Goal: Task Accomplishment & Management: Use online tool/utility

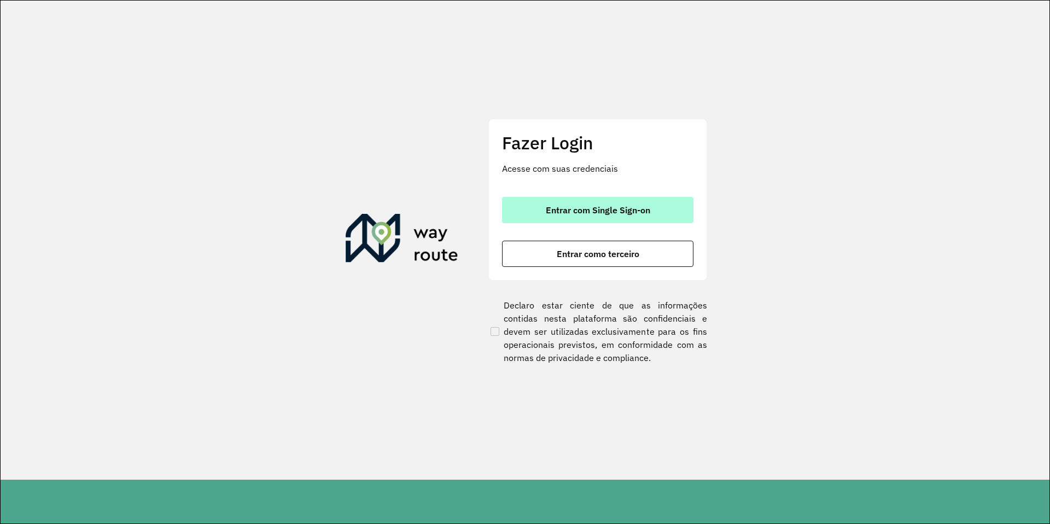
click at [620, 201] on button "Entrar com Single Sign-on" at bounding box center [597, 210] width 191 height 26
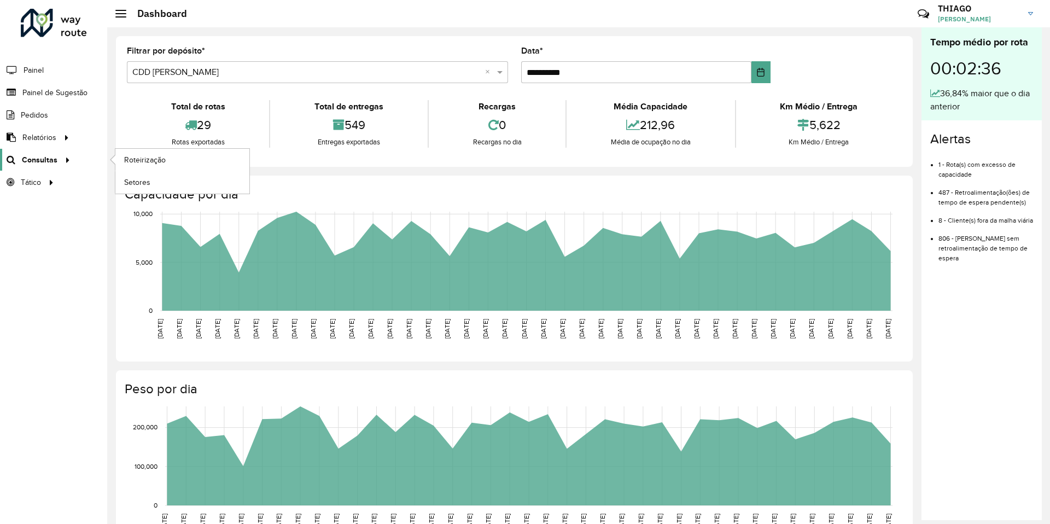
click at [39, 154] on span "Consultas" at bounding box center [40, 159] width 36 height 11
click at [149, 162] on span "Roteirização" at bounding box center [146, 159] width 44 height 11
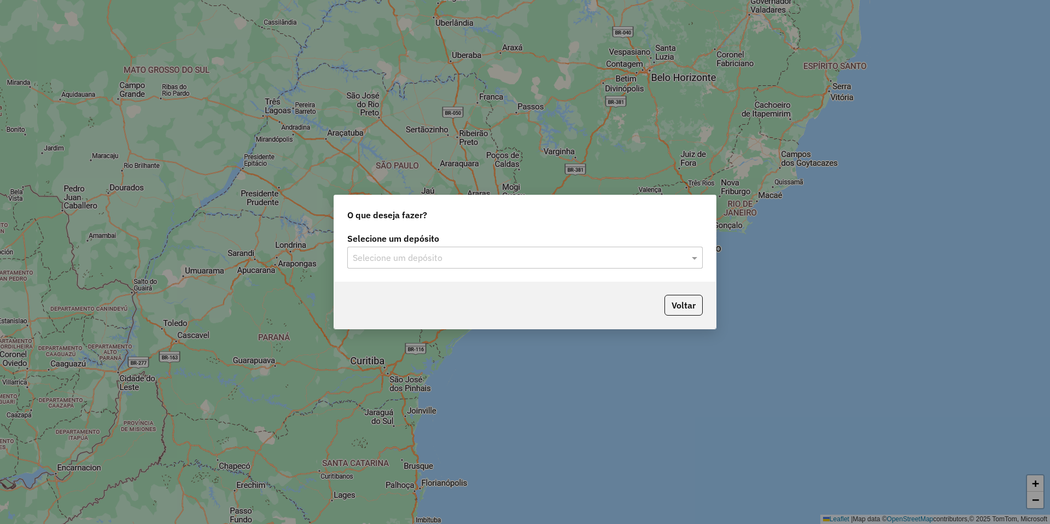
click at [441, 259] on input "text" at bounding box center [514, 258] width 323 height 13
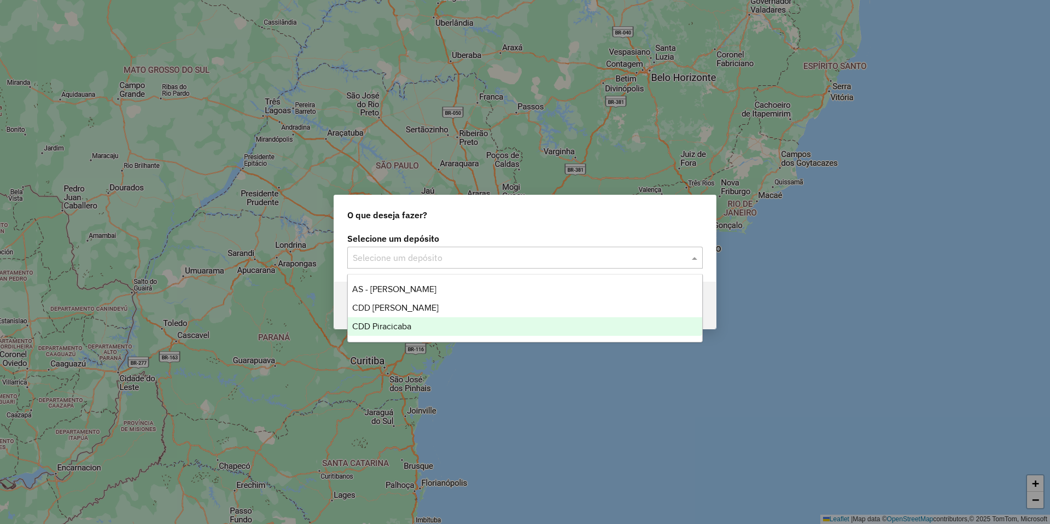
click at [419, 329] on div "CDD Piracicaba" at bounding box center [525, 326] width 354 height 19
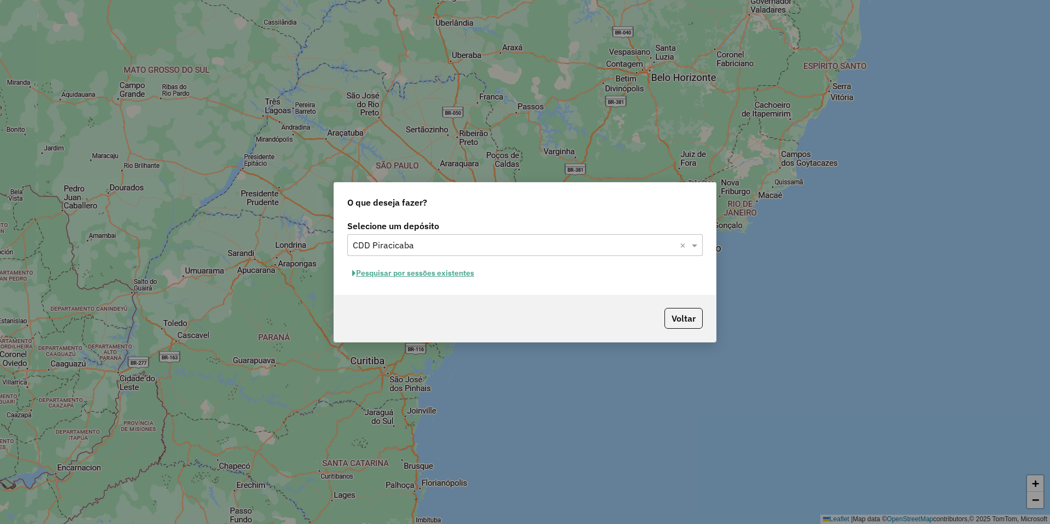
click at [445, 273] on button "Pesquisar por sessões existentes" at bounding box center [413, 273] width 132 height 17
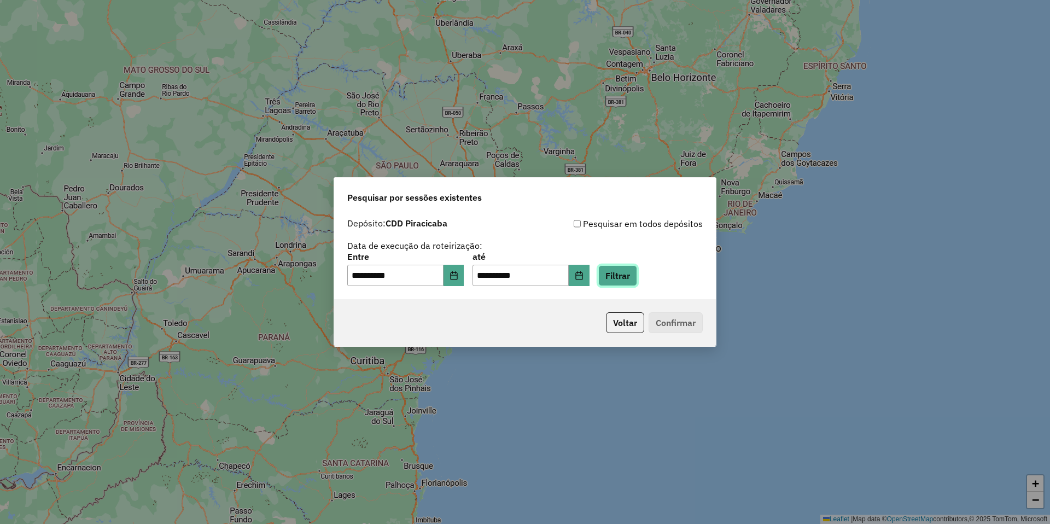
click at [626, 279] on button "Filtrar" at bounding box center [617, 275] width 39 height 21
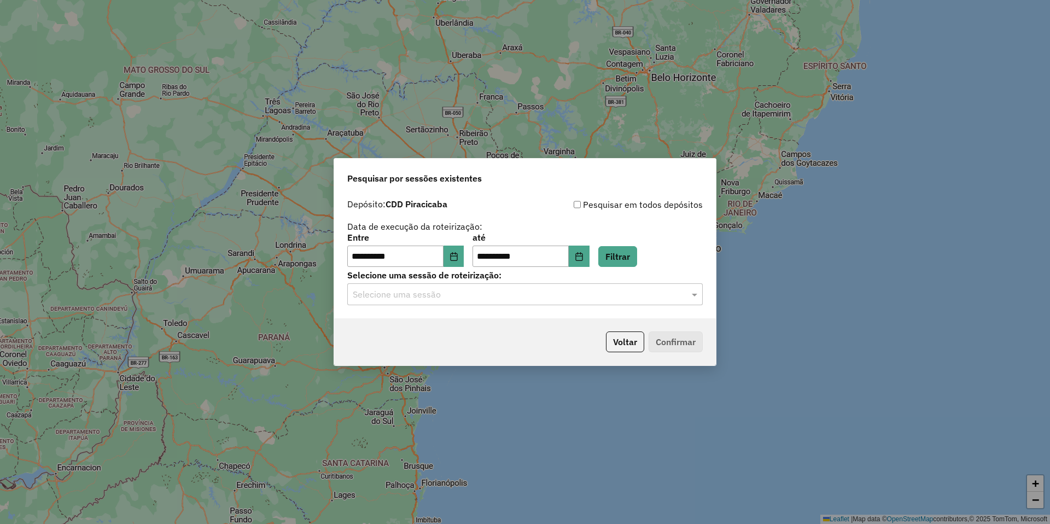
click at [427, 293] on input "text" at bounding box center [514, 294] width 323 height 13
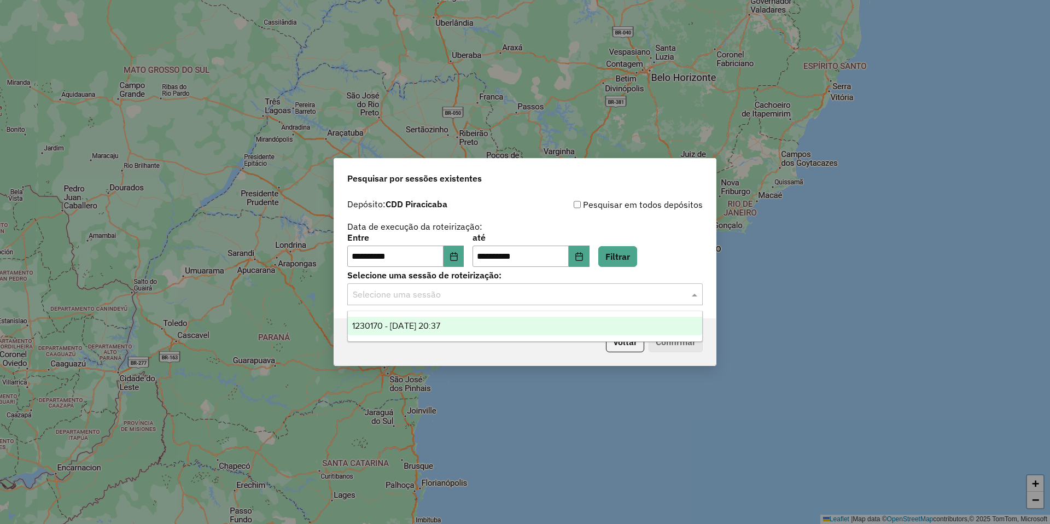
click at [440, 324] on span "1230170 - 15/08/2025 20:37" at bounding box center [396, 325] width 88 height 9
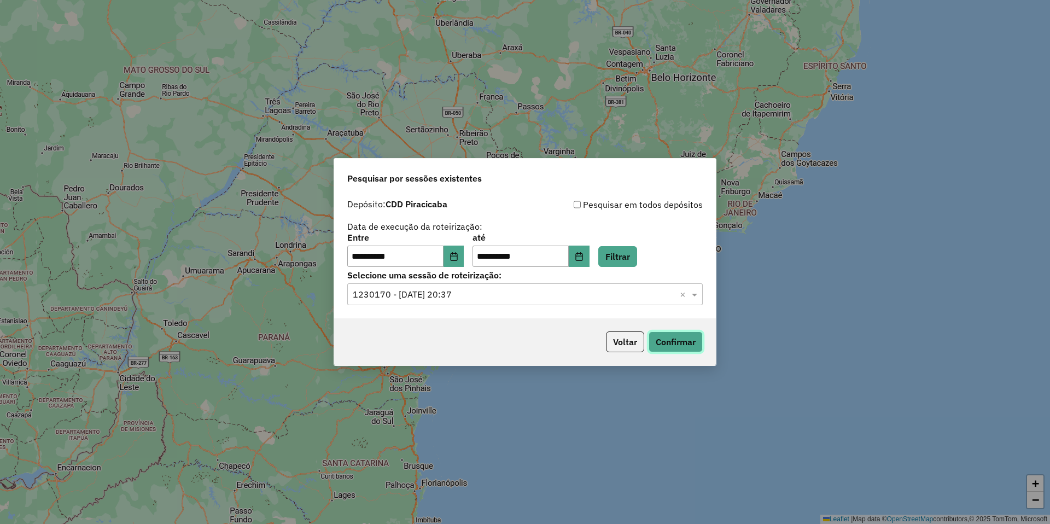
click at [673, 335] on button "Confirmar" at bounding box center [676, 341] width 54 height 21
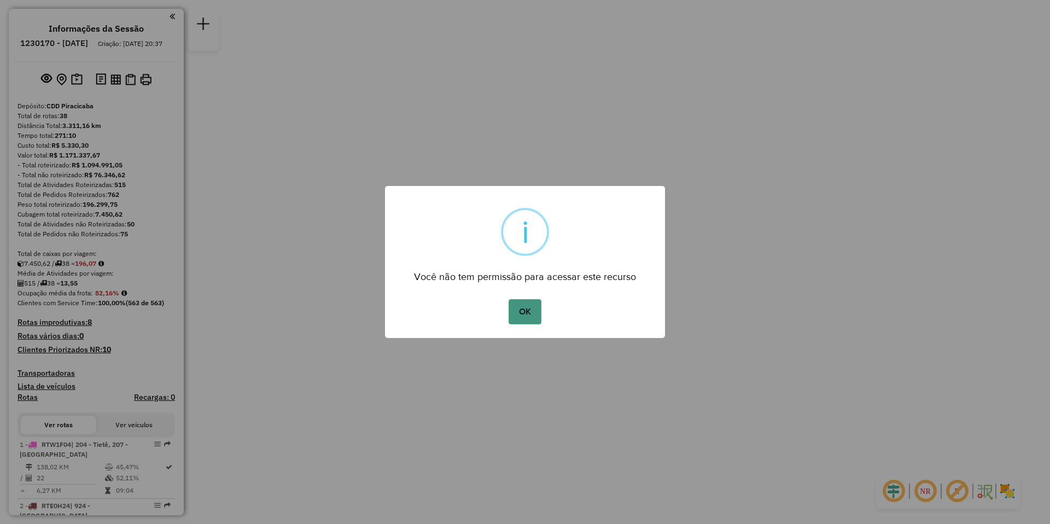
click at [526, 306] on button "OK" at bounding box center [525, 311] width 32 height 25
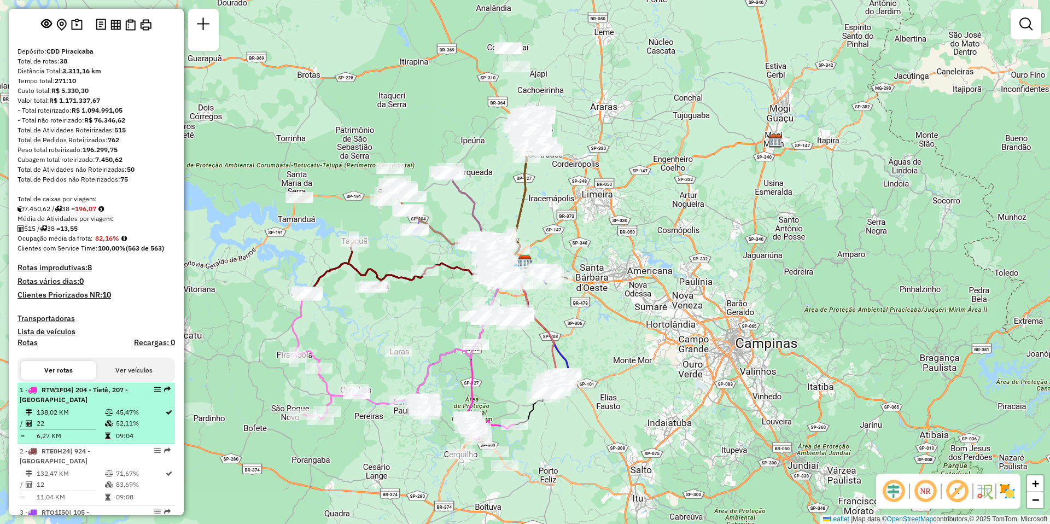
scroll to position [109, 0]
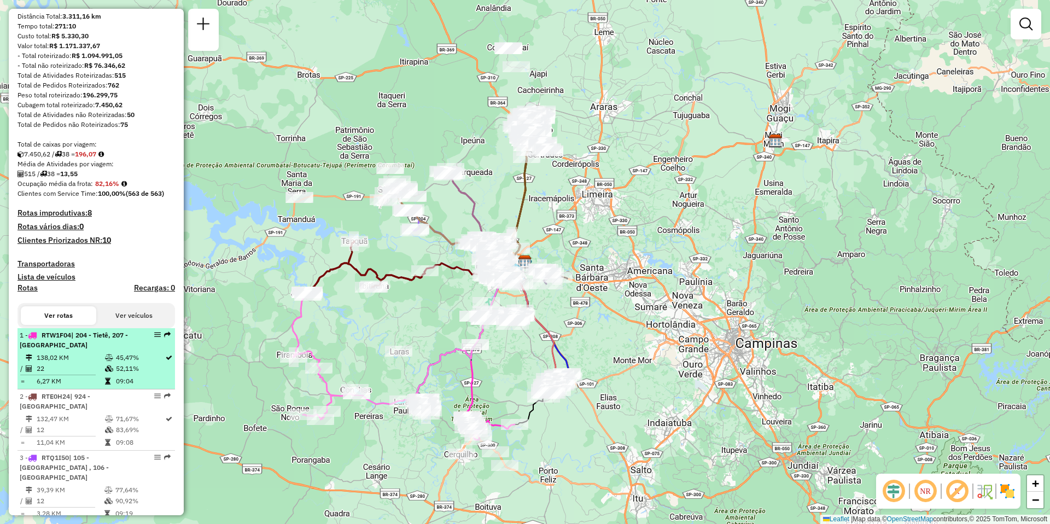
select select "**********"
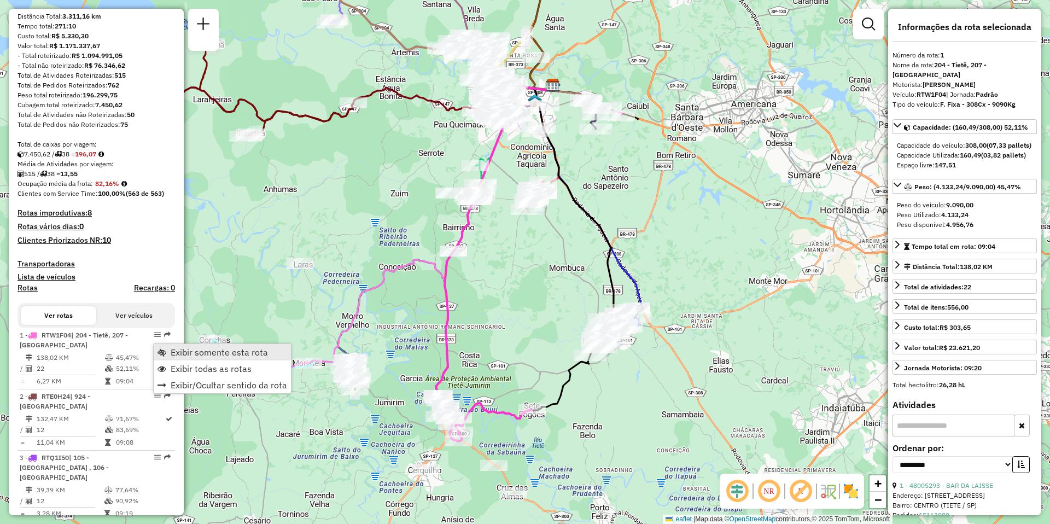
click at [212, 353] on span "Exibir somente esta rota" at bounding box center [219, 352] width 97 height 9
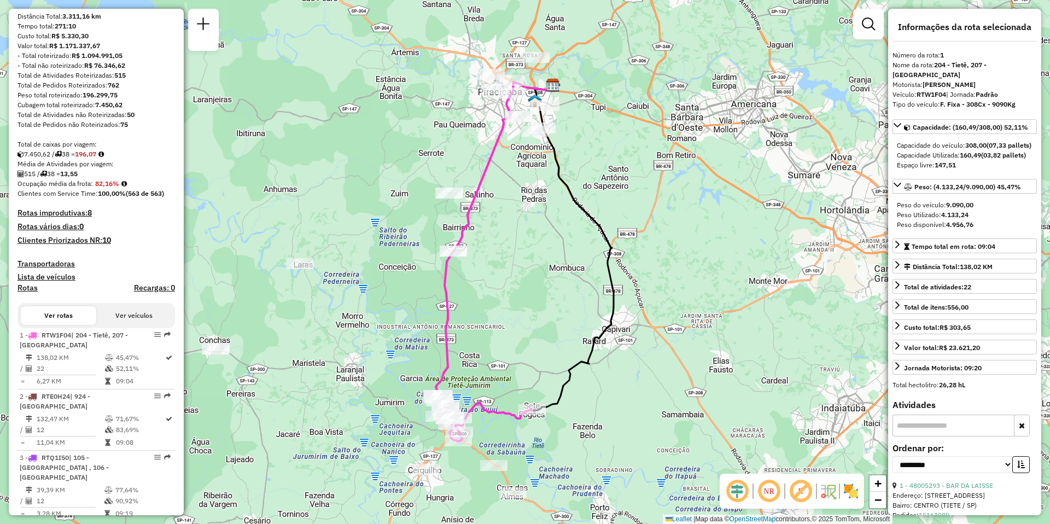
click at [774, 489] on em at bounding box center [769, 491] width 26 height 26
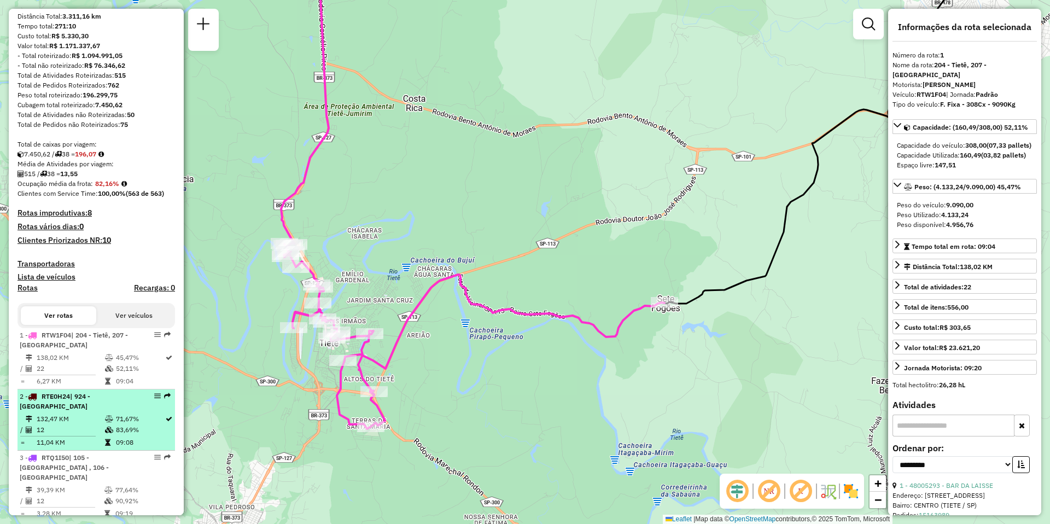
click at [86, 424] on td "132,47 KM" at bounding box center [70, 418] width 68 height 11
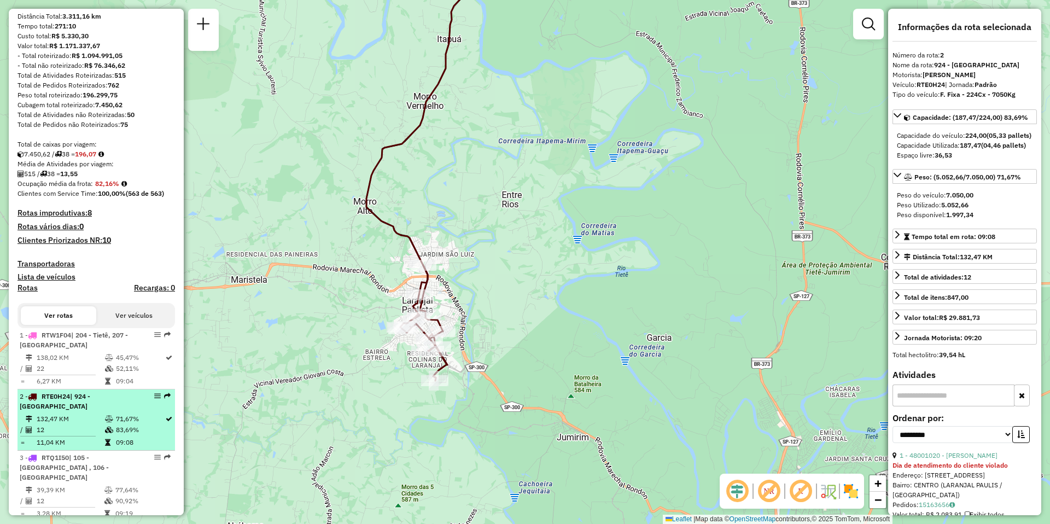
scroll to position [164, 0]
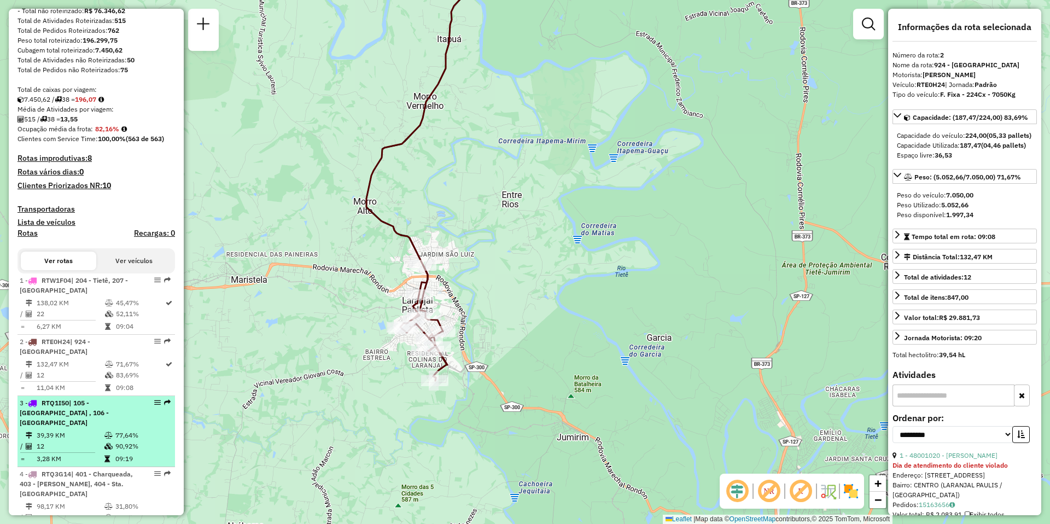
click at [76, 436] on td "39,39 KM" at bounding box center [70, 435] width 68 height 11
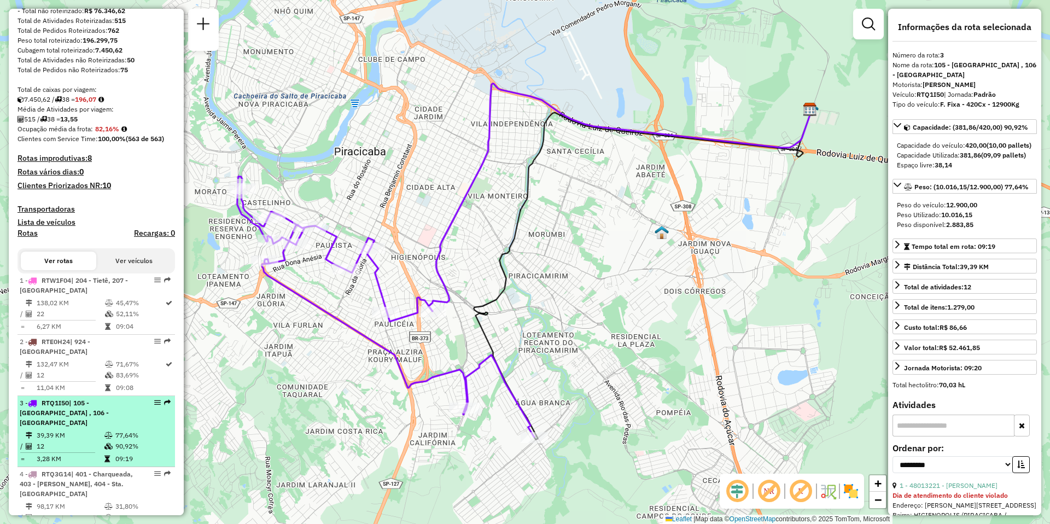
scroll to position [273, 0]
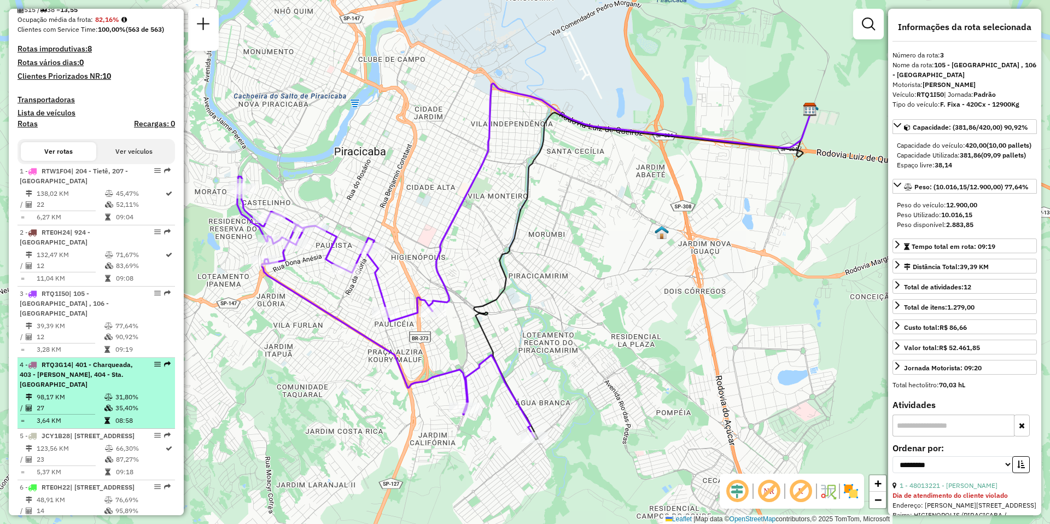
click at [60, 399] on td "98,17 KM" at bounding box center [70, 397] width 68 height 11
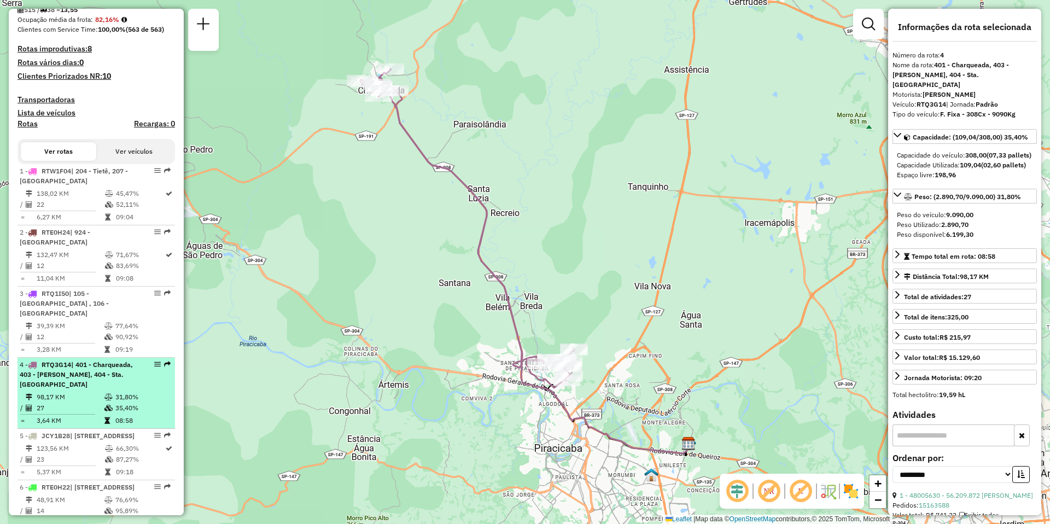
click at [61, 392] on td "98,17 KM" at bounding box center [70, 397] width 68 height 11
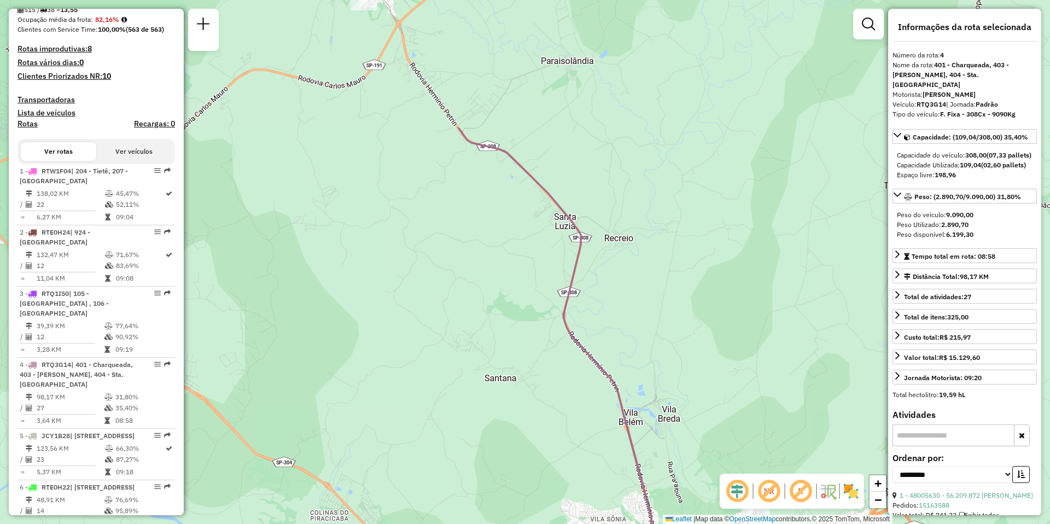
drag, startPoint x: 502, startPoint y: 190, endPoint x: 681, endPoint y: 371, distance: 254.9
click at [681, 371] on div "Janela de atendimento Grade de atendimento Capacidade Transportadoras Veículos …" at bounding box center [525, 262] width 1050 height 524
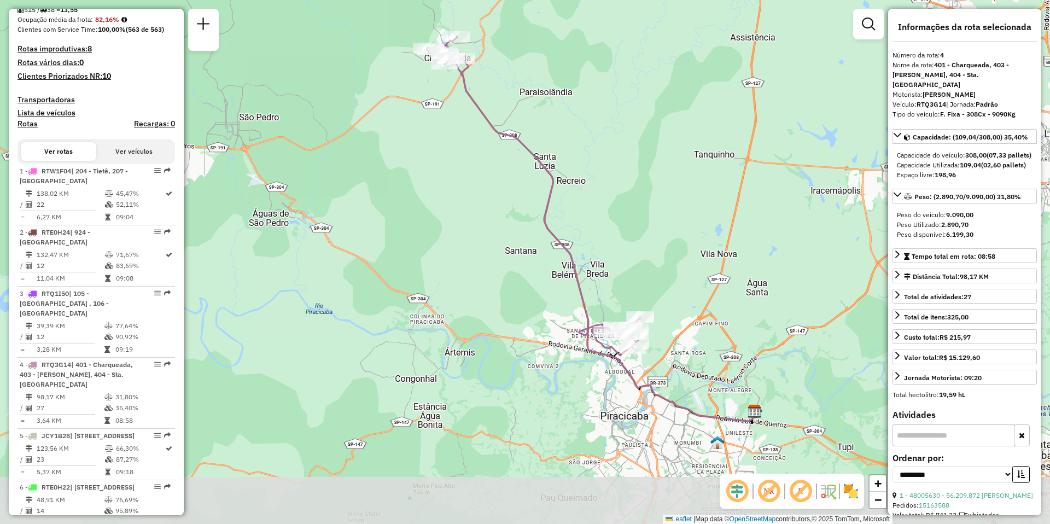
drag, startPoint x: 690, startPoint y: 332, endPoint x: 633, endPoint y: 231, distance: 115.9
click at [633, 231] on div "Janela de atendimento Grade de atendimento Capacidade Transportadoras Veículos …" at bounding box center [525, 262] width 1050 height 524
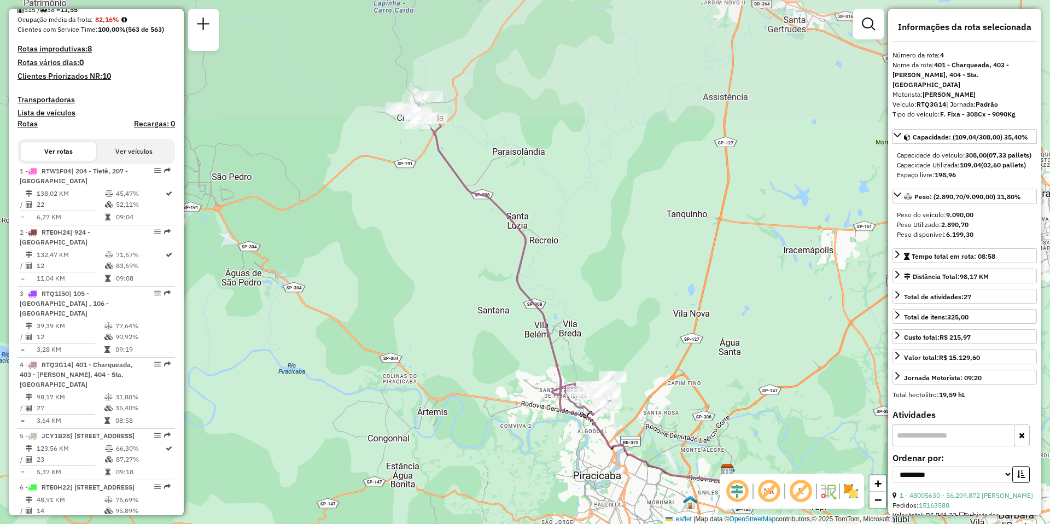
drag, startPoint x: 621, startPoint y: 120, endPoint x: 620, endPoint y: 301, distance: 180.5
click at [620, 301] on div "Janela de atendimento Grade de atendimento Capacidade Transportadoras Veículos …" at bounding box center [525, 262] width 1050 height 524
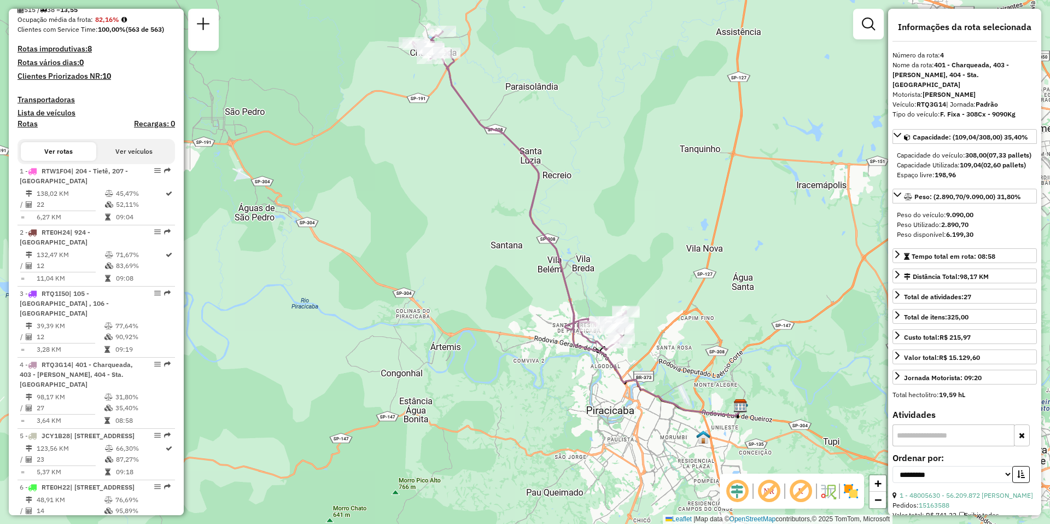
drag, startPoint x: 573, startPoint y: 212, endPoint x: 586, endPoint y: 143, distance: 70.1
click at [586, 143] on div "Janela de atendimento Grade de atendimento Capacidade Transportadoras Veículos …" at bounding box center [525, 262] width 1050 height 524
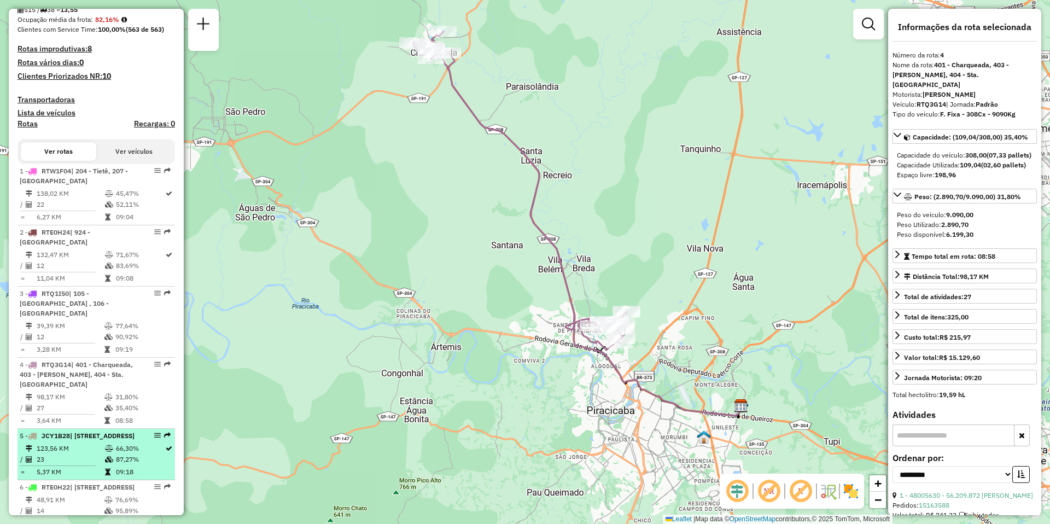
click at [74, 441] on div "5 - JCY1B28 | 901 - [GEOGRAPHIC_DATA], 902 - [GEOGRAPHIC_DATA], 907 - [GEOGRAPH…" at bounding box center [78, 436] width 116 height 10
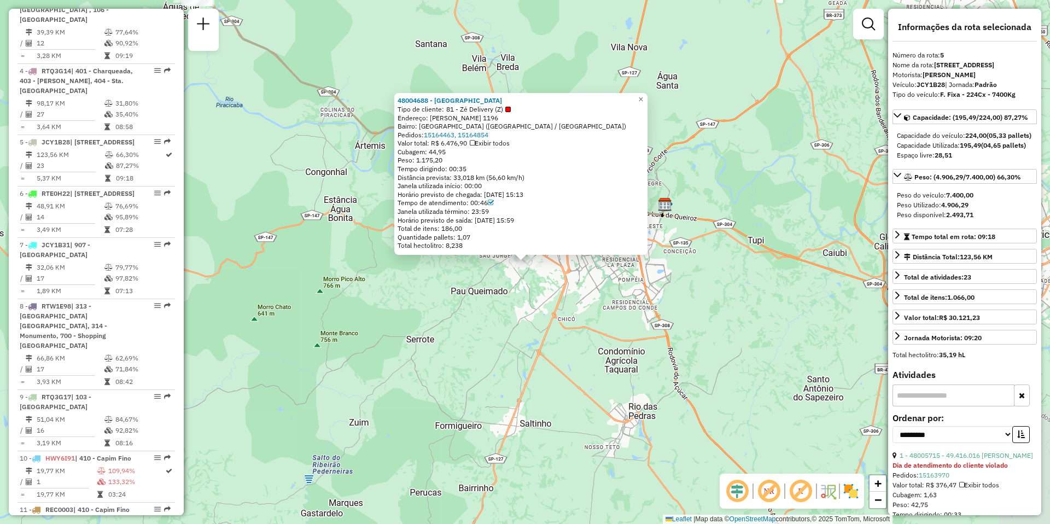
scroll to position [693, 0]
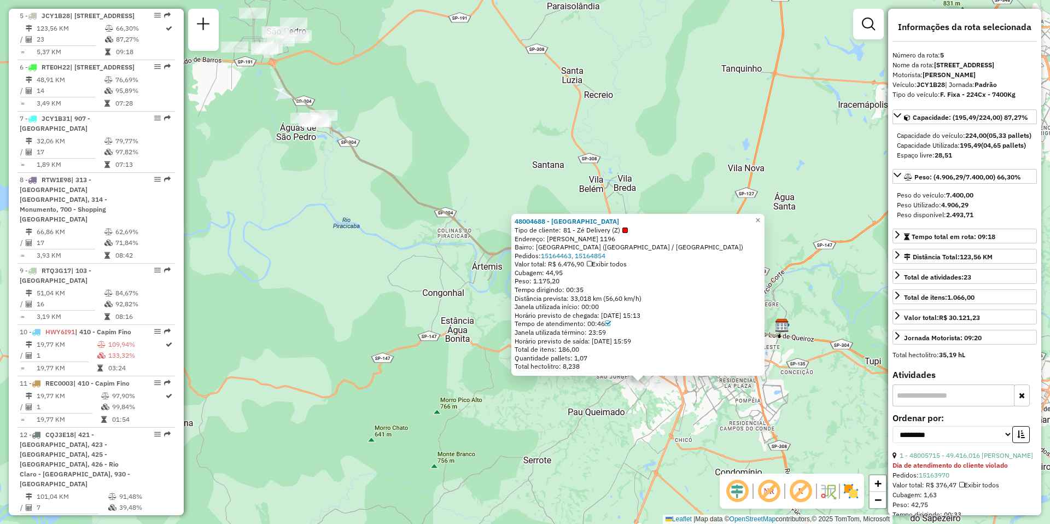
drag, startPoint x: 438, startPoint y: 307, endPoint x: 555, endPoint y: 428, distance: 168.2
click at [555, 428] on div "48004688 - [GEOGRAPHIC_DATA] Tipo de cliente: 81 - Zé Delivery (Z) Endereço: [P…" at bounding box center [525, 262] width 1050 height 524
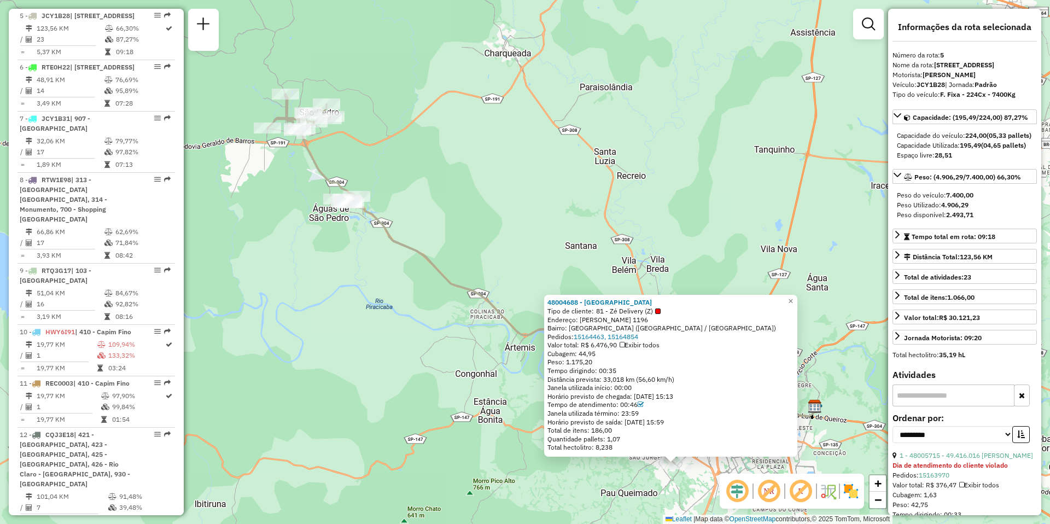
drag, startPoint x: 314, startPoint y: 272, endPoint x: 336, endPoint y: 355, distance: 85.4
click at [338, 354] on div "48004688 - [GEOGRAPHIC_DATA] Tipo de cliente: 81 - Zé Delivery (Z) Endereço: [P…" at bounding box center [525, 262] width 1050 height 524
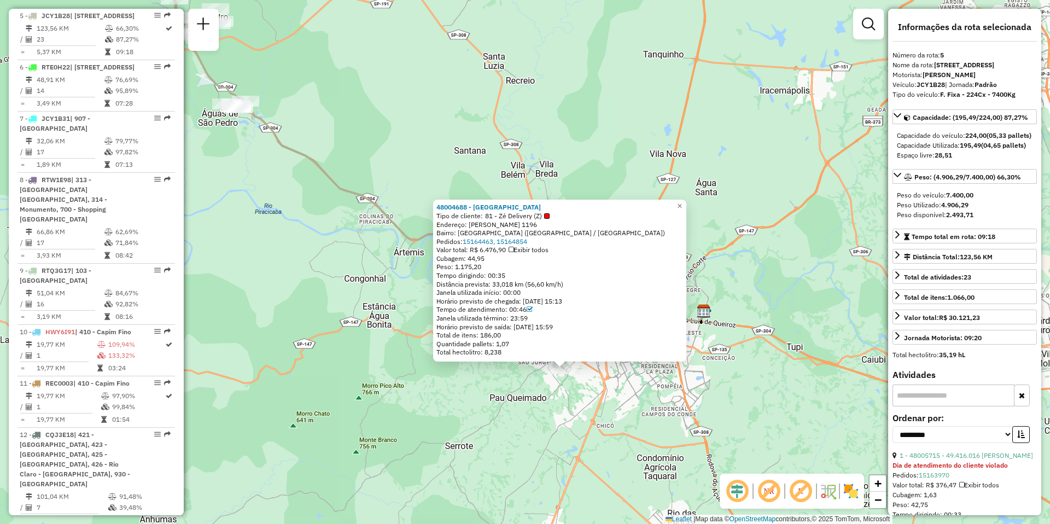
drag, startPoint x: 435, startPoint y: 380, endPoint x: 331, endPoint y: 273, distance: 148.9
click at [331, 273] on div "48004688 - [GEOGRAPHIC_DATA] Tipo de cliente: 81 - Zé Delivery (Z) Endereço: [P…" at bounding box center [525, 262] width 1050 height 524
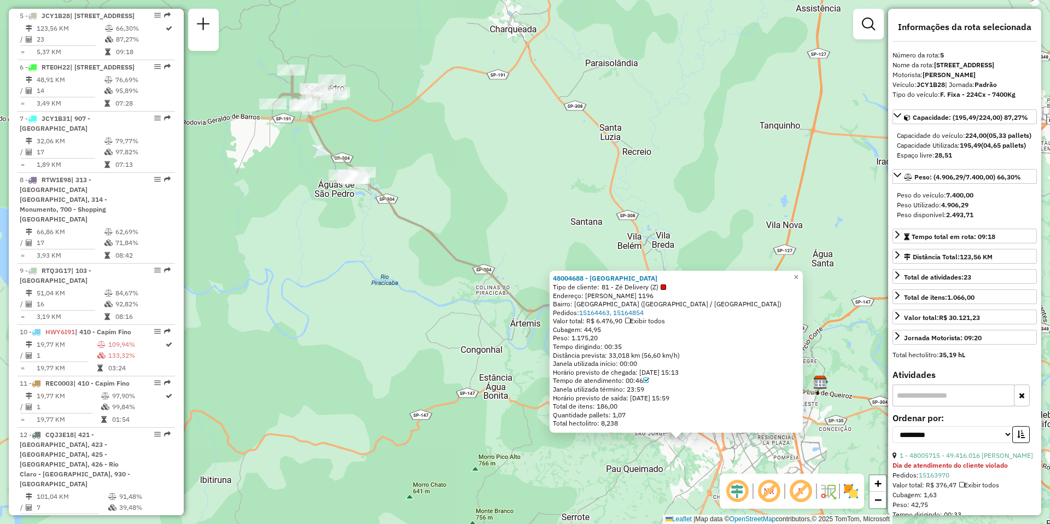
drag, startPoint x: 331, startPoint y: 273, endPoint x: 448, endPoint y: 344, distance: 136.5
click at [448, 344] on div "48004688 - [GEOGRAPHIC_DATA] Tipo de cliente: 81 - Zé Delivery (Z) Endereço: [P…" at bounding box center [525, 262] width 1050 height 524
click at [798, 274] on span "×" at bounding box center [796, 276] width 5 height 9
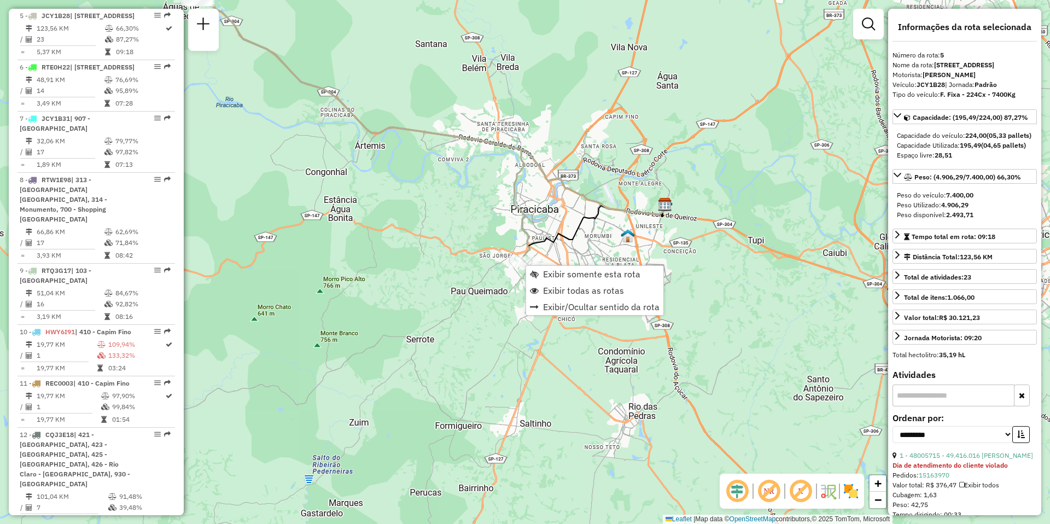
click at [503, 323] on div "Janela de atendimento Grade de atendimento Capacidade Transportadoras Veículos …" at bounding box center [525, 262] width 1050 height 524
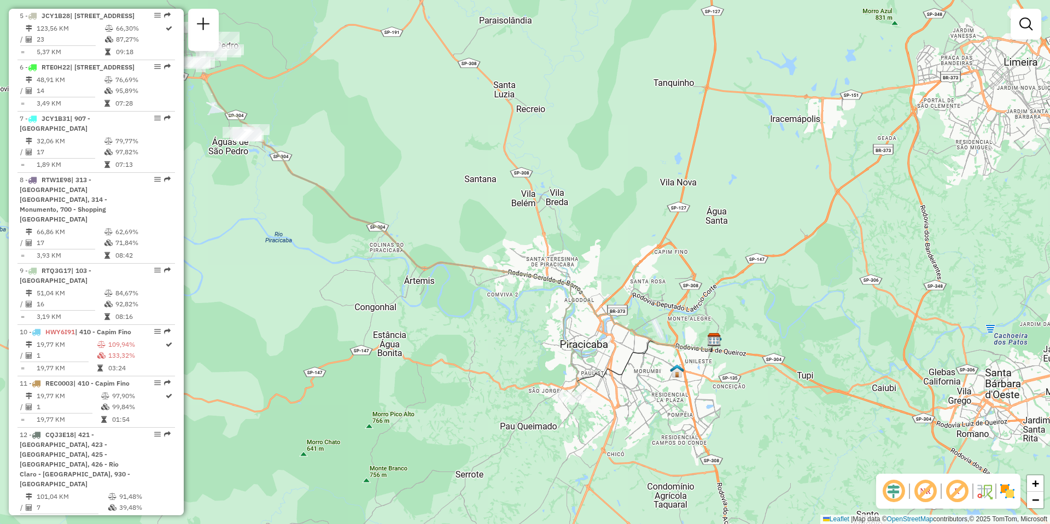
drag, startPoint x: 358, startPoint y: 260, endPoint x: 417, endPoint y: 411, distance: 161.6
click at [417, 411] on div "Janela de atendimento Grade de atendimento Capacidade Transportadoras Veículos …" at bounding box center [525, 262] width 1050 height 524
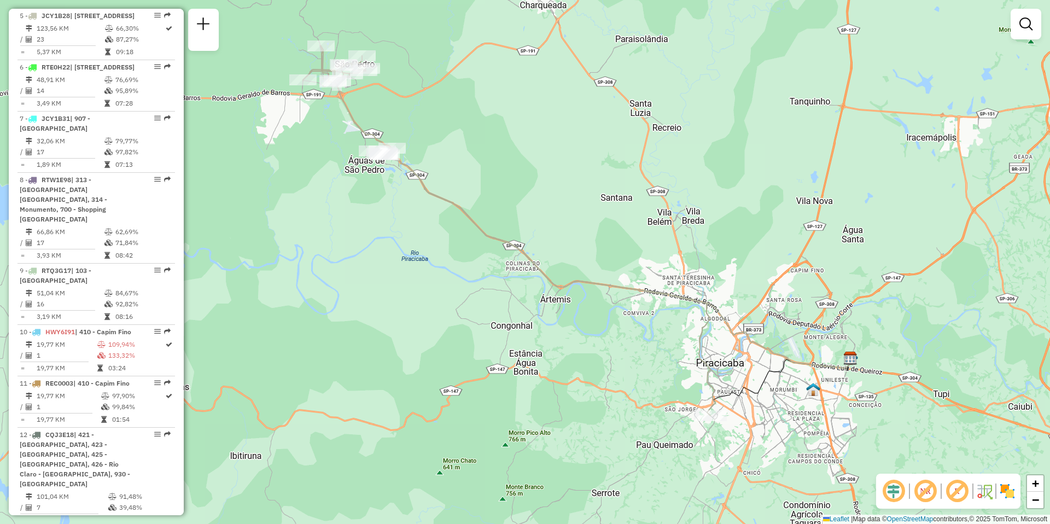
drag, startPoint x: 436, startPoint y: 410, endPoint x: 563, endPoint y: 413, distance: 126.4
click at [563, 413] on div "Janela de atendimento Grade de atendimento Capacidade Transportadoras Veículos …" at bounding box center [525, 262] width 1050 height 524
click at [363, 393] on div "Janela de atendimento Grade de atendimento Capacidade Transportadoras Veículos …" at bounding box center [525, 262] width 1050 height 524
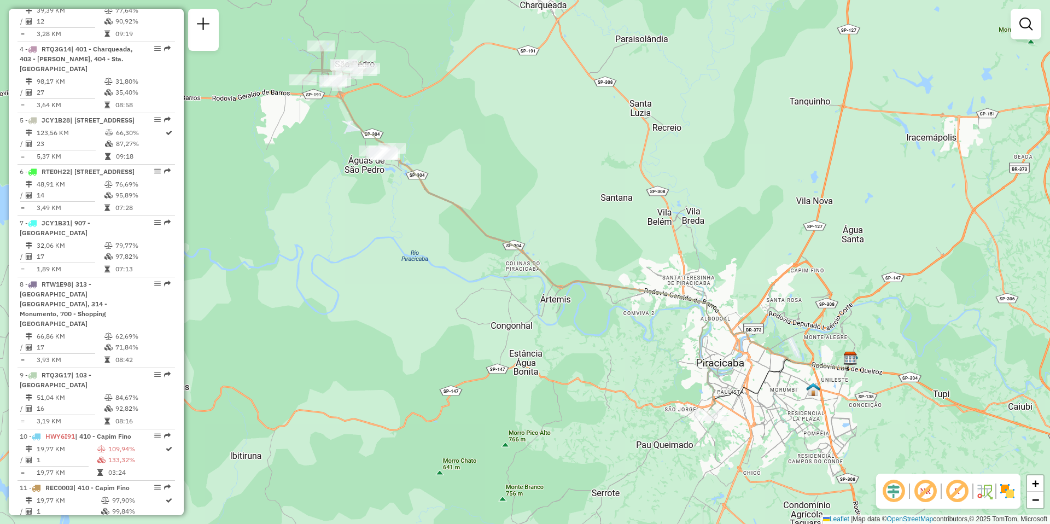
scroll to position [1251, 0]
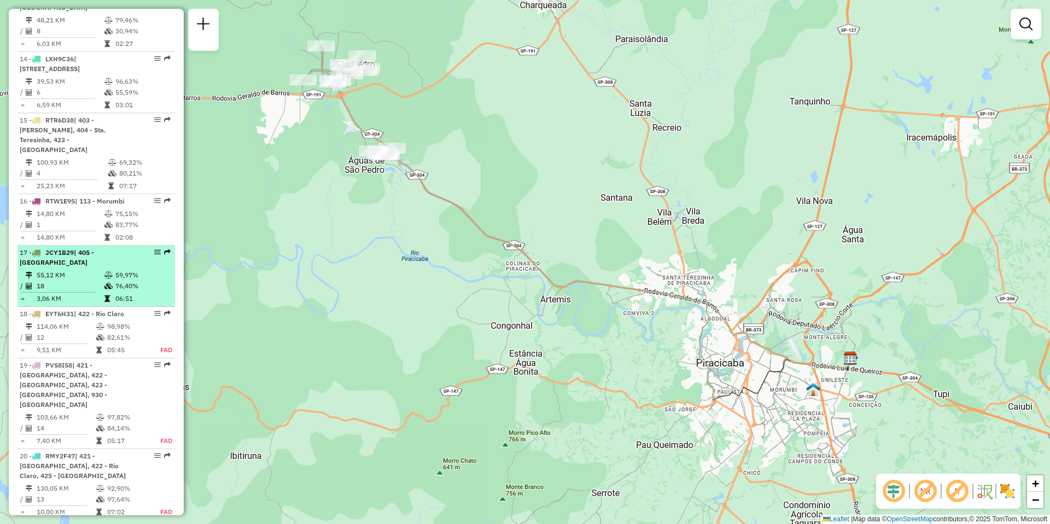
click at [73, 301] on td "3,06 KM" at bounding box center [70, 298] width 68 height 11
select select "**********"
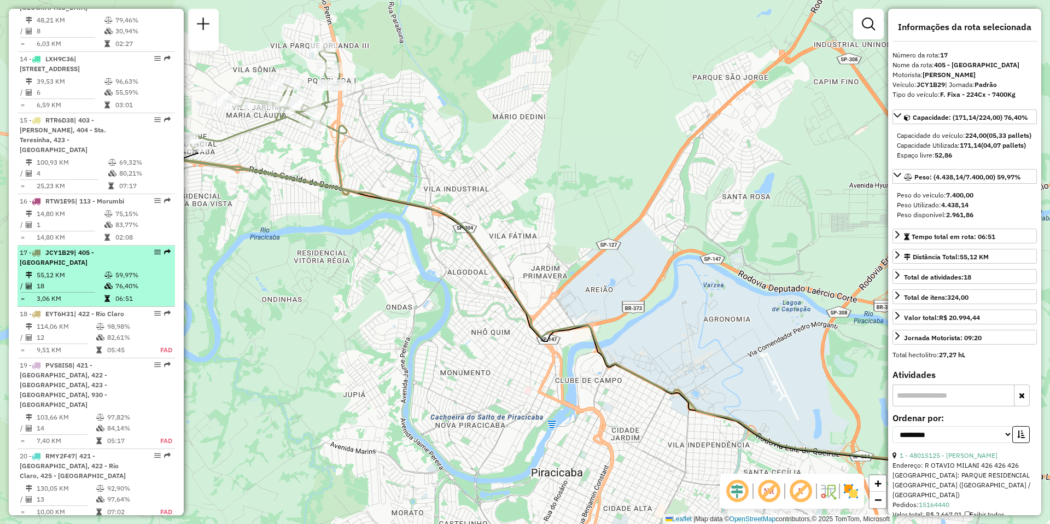
scroll to position [589, 0]
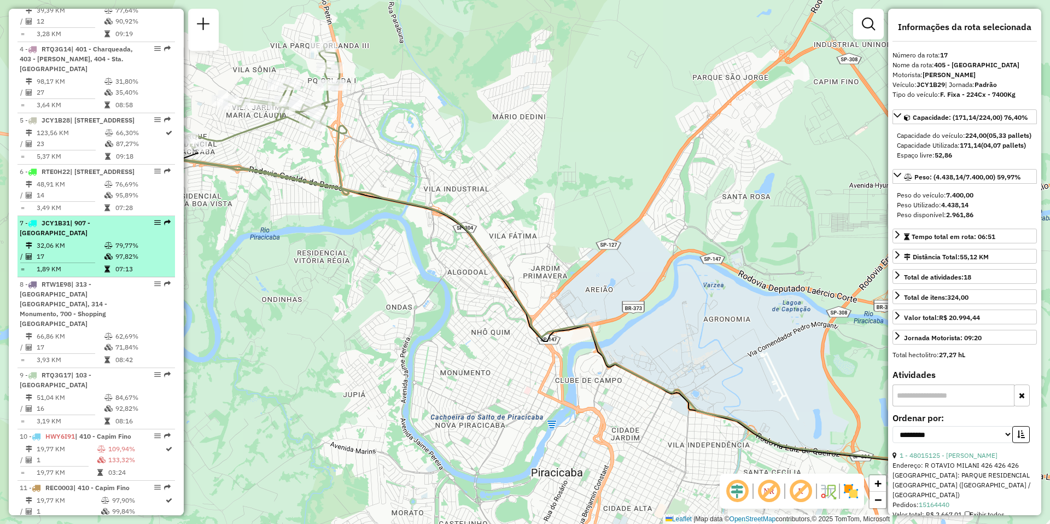
click at [70, 251] on td "32,06 KM" at bounding box center [70, 245] width 68 height 11
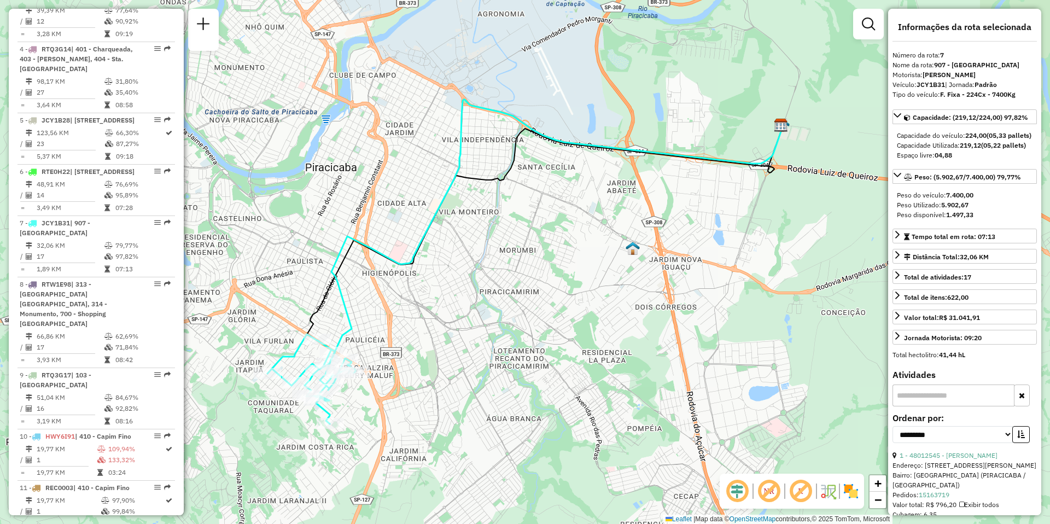
scroll to position [2302, 0]
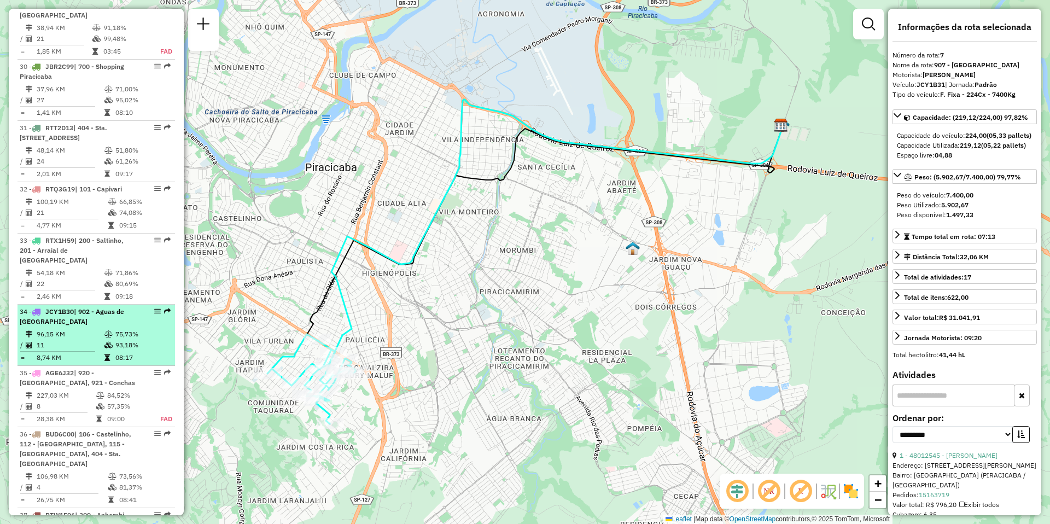
click at [95, 340] on td "11" at bounding box center [70, 345] width 68 height 11
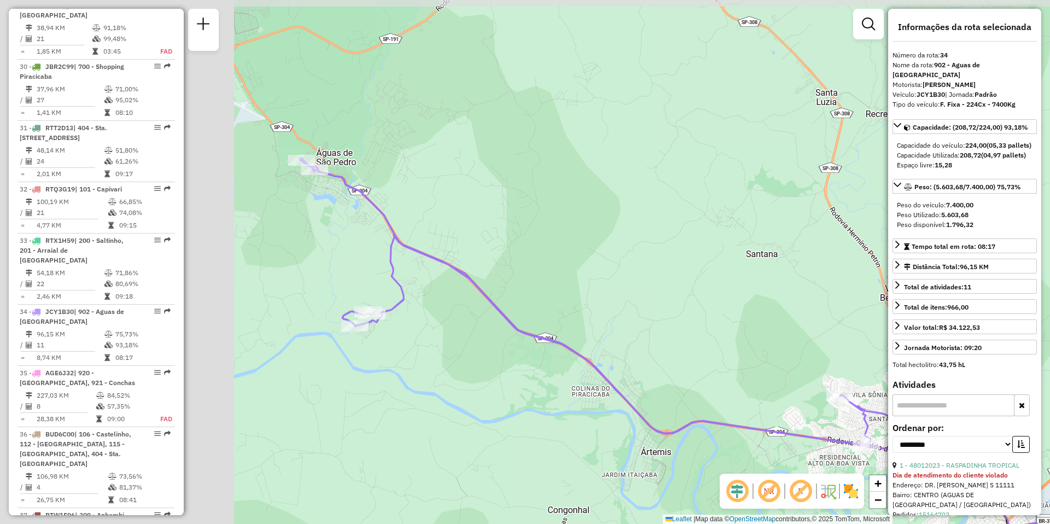
drag, startPoint x: 382, startPoint y: 225, endPoint x: 631, endPoint y: 342, distance: 274.3
click at [631, 342] on div "Janela de atendimento Grade de atendimento Capacidade Transportadoras Veículos …" at bounding box center [525, 262] width 1050 height 524
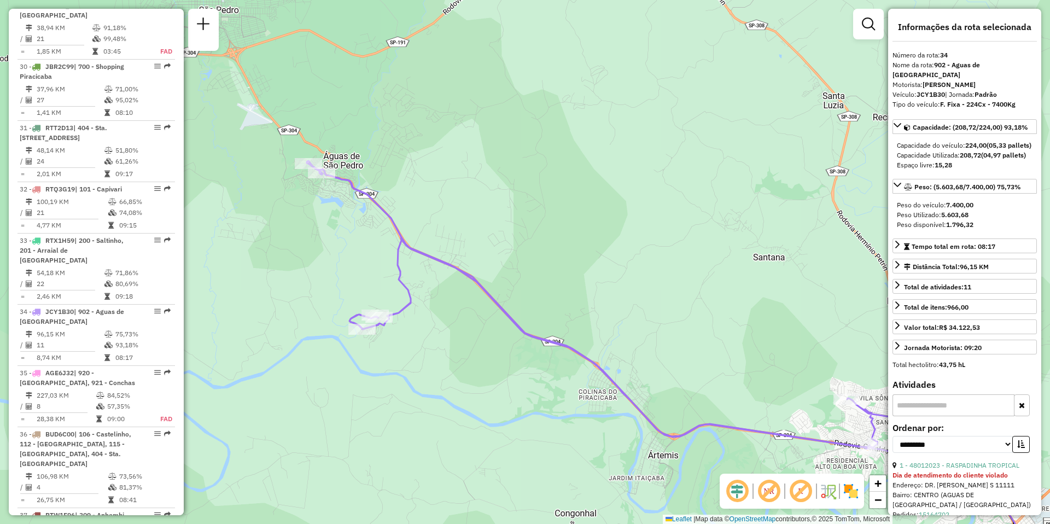
drag, startPoint x: 407, startPoint y: 336, endPoint x: 457, endPoint y: 369, distance: 59.6
click at [457, 369] on div "Janela de atendimento Grade de atendimento Capacidade Transportadoras Veículos …" at bounding box center [525, 262] width 1050 height 524
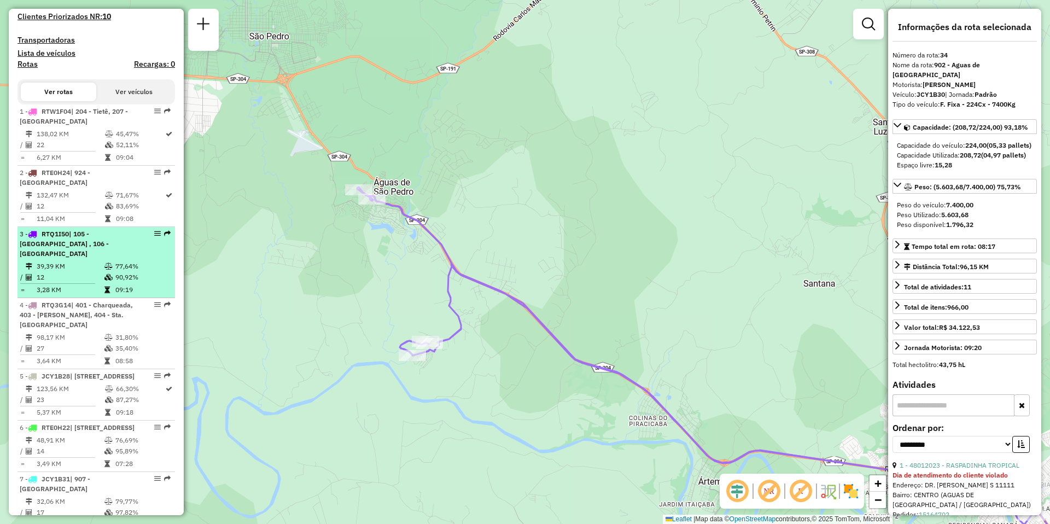
scroll to position [388, 0]
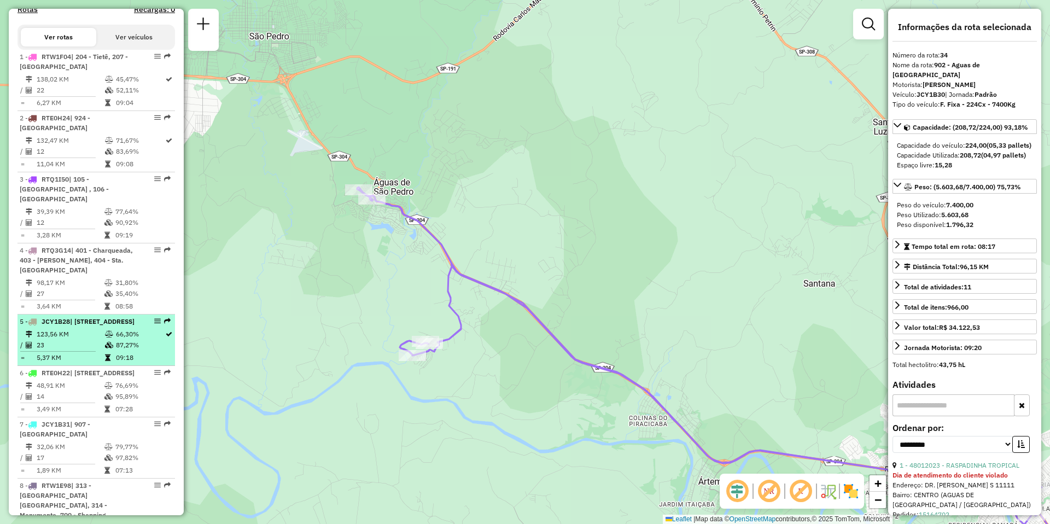
click at [84, 340] on td "123,56 KM" at bounding box center [70, 334] width 68 height 11
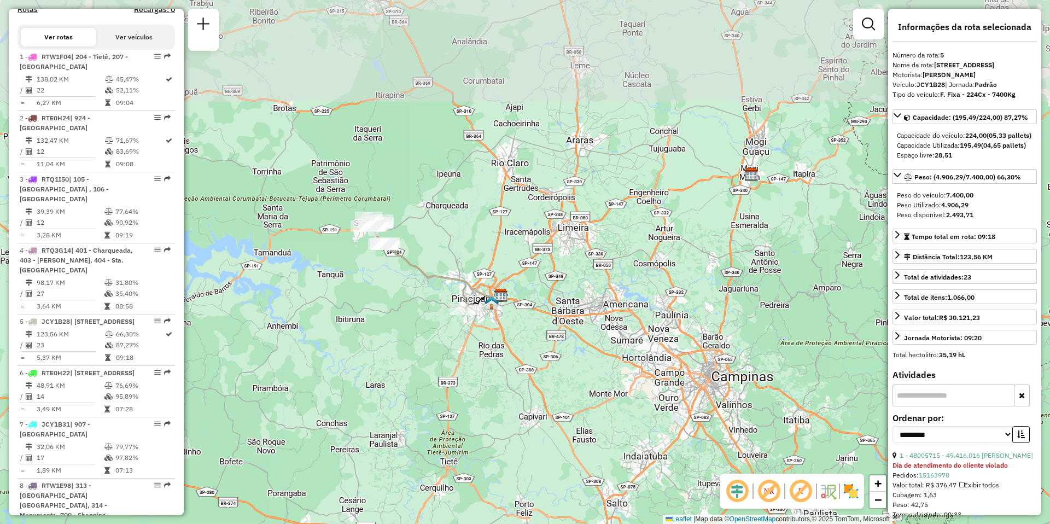
drag, startPoint x: 219, startPoint y: 163, endPoint x: 317, endPoint y: 285, distance: 156.5
click at [317, 285] on div "Janela de atendimento Grade de atendimento Capacidade Transportadoras Veículos …" at bounding box center [525, 262] width 1050 height 524
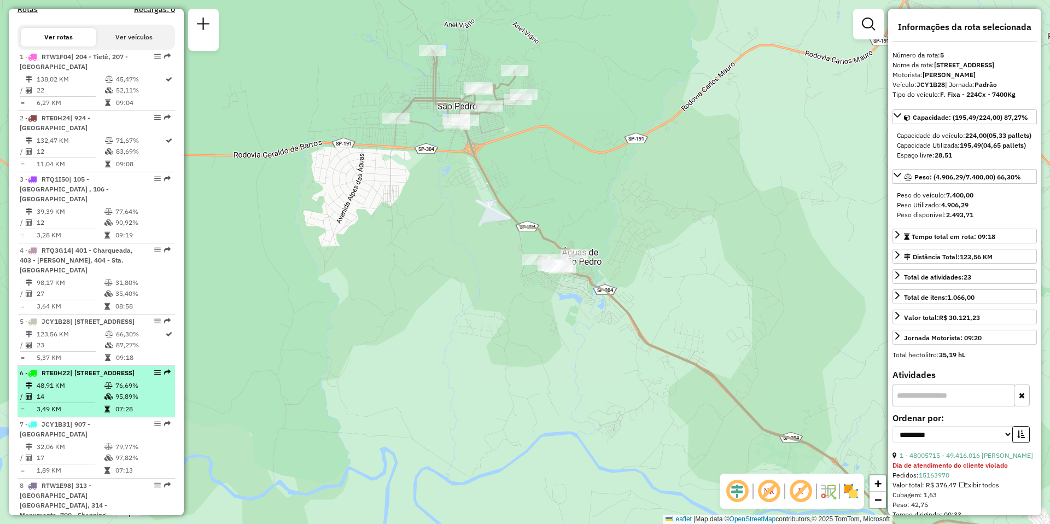
click at [74, 378] on div "6 - RTE0H22 | 905 - [STREET_ADDRESS]" at bounding box center [78, 373] width 116 height 10
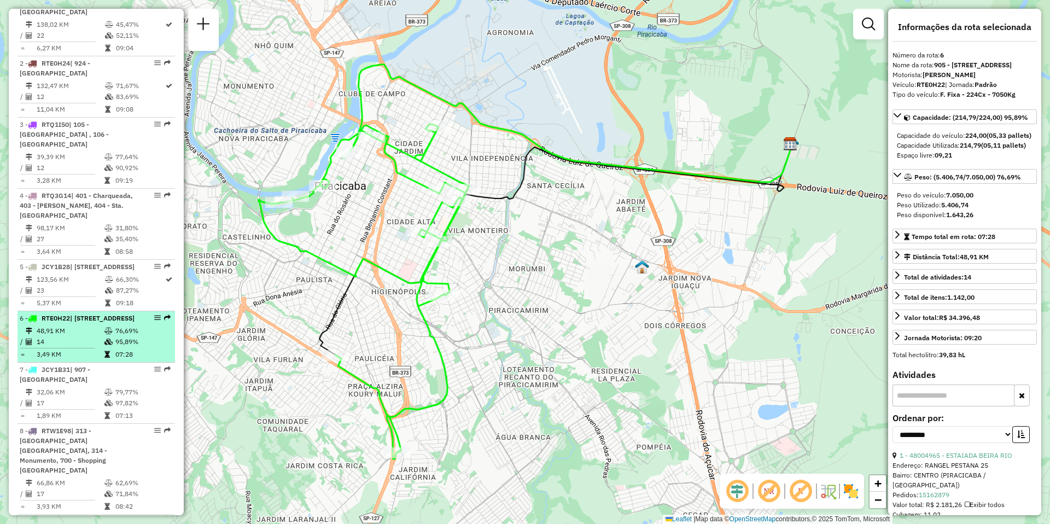
scroll to position [497, 0]
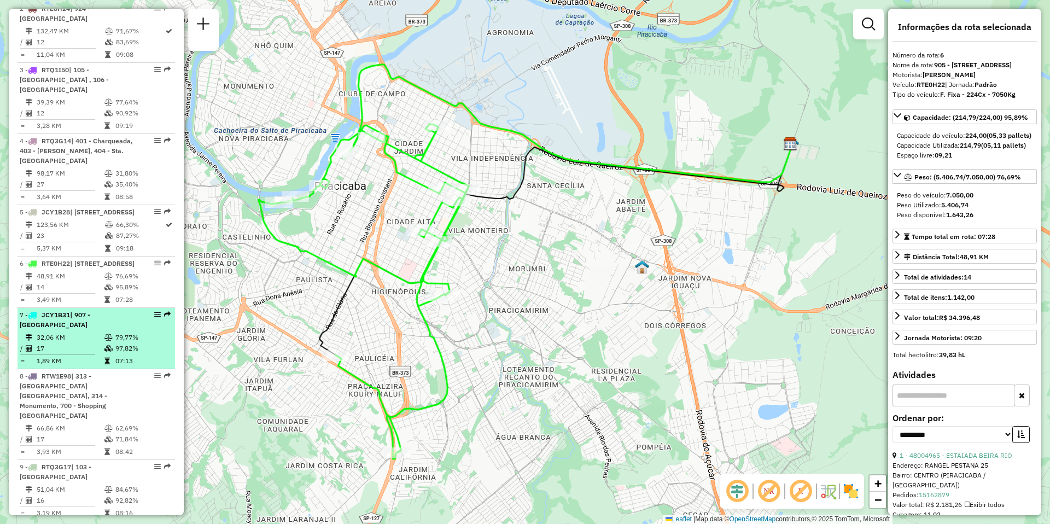
click at [57, 354] on td "17" at bounding box center [70, 348] width 68 height 11
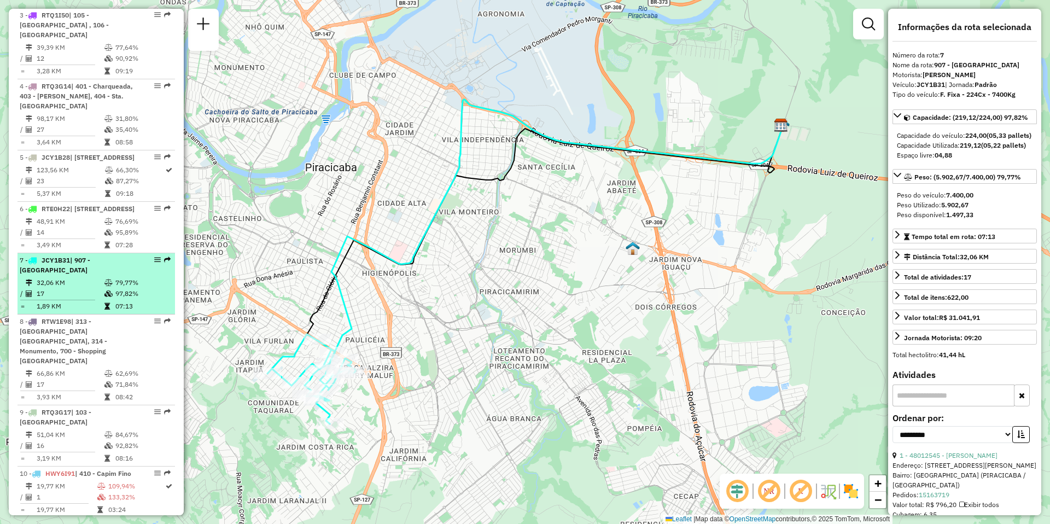
scroll to position [607, 0]
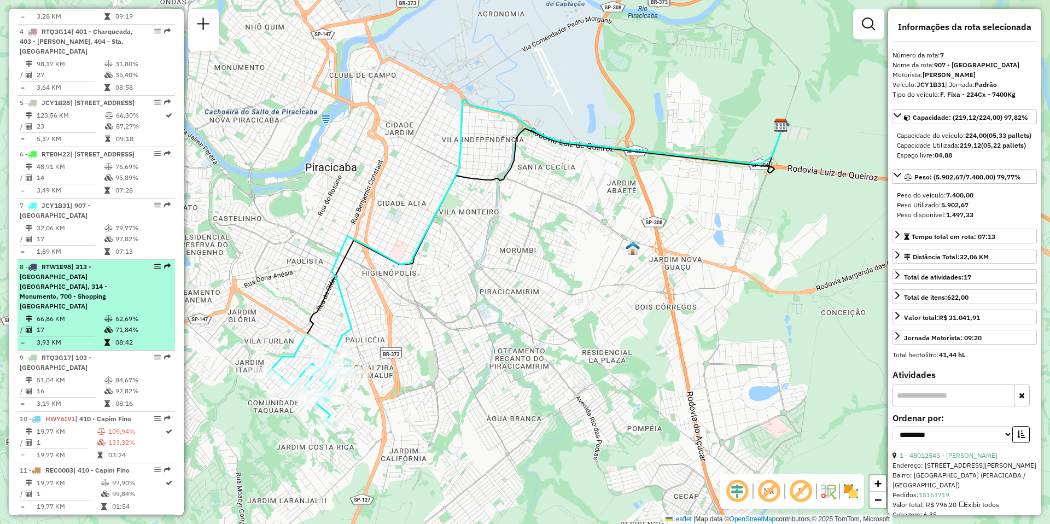
click at [69, 310] on span "| 313 - [GEOGRAPHIC_DATA] [GEOGRAPHIC_DATA], 314 - Monumento, 700 - Shopping [G…" at bounding box center [64, 287] width 88 height 48
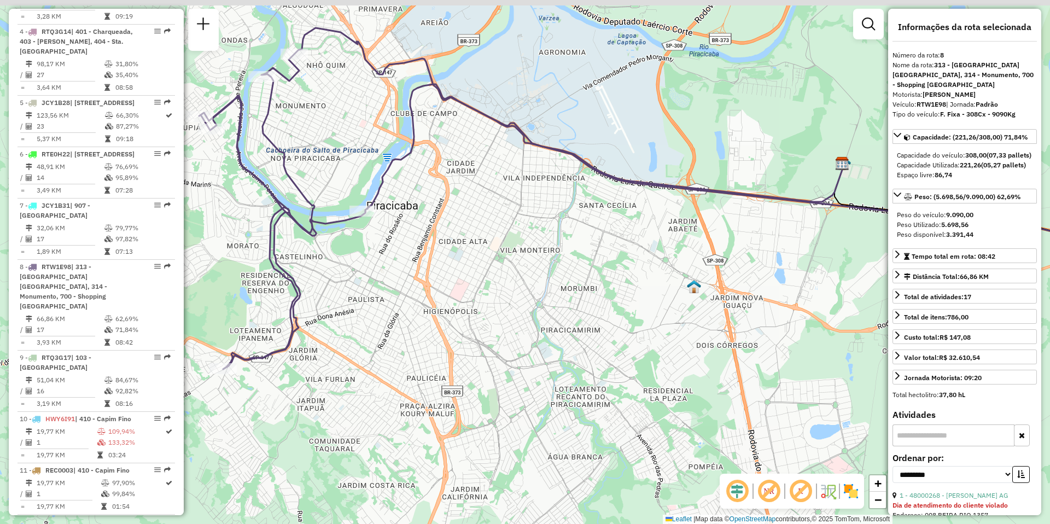
drag, startPoint x: 418, startPoint y: 365, endPoint x: 615, endPoint y: 372, distance: 197.0
click at [615, 372] on div "Janela de atendimento Grade de atendimento Capacidade Transportadoras Veículos …" at bounding box center [525, 262] width 1050 height 524
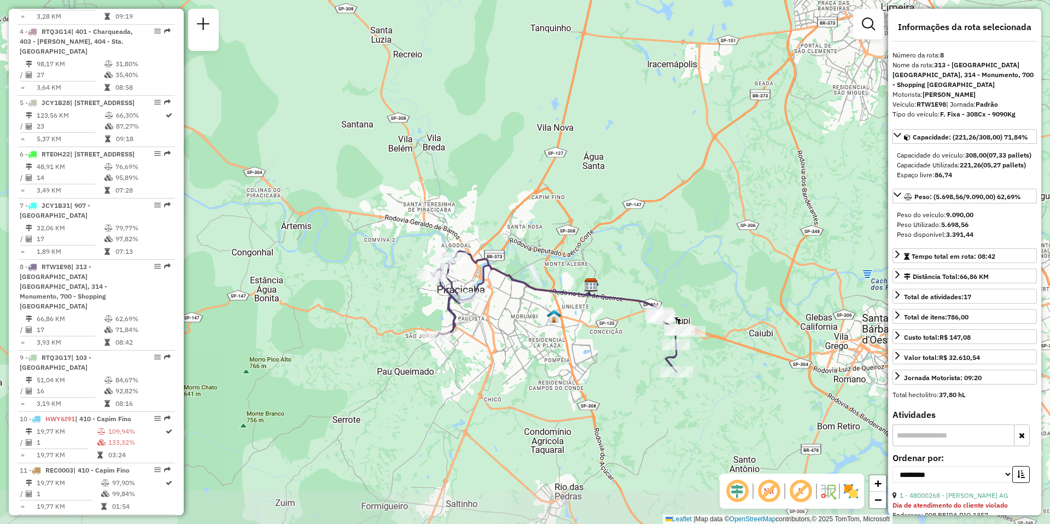
drag, startPoint x: 616, startPoint y: 396, endPoint x: 518, endPoint y: 337, distance: 114.3
click at [519, 339] on div "Janela de atendimento Grade de atendimento Capacidade Transportadoras Veículos …" at bounding box center [525, 262] width 1050 height 524
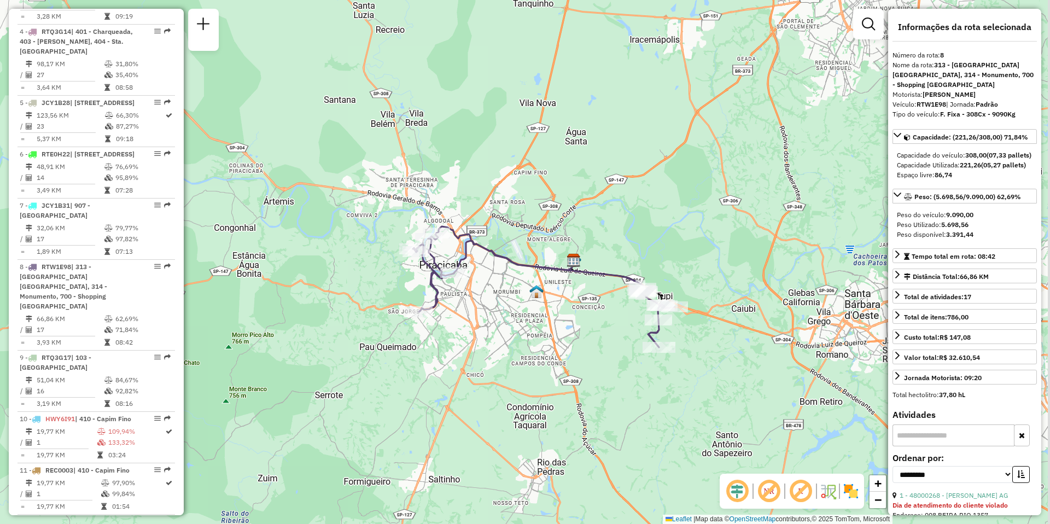
click at [517, 336] on div "Janela de atendimento Grade de atendimento Capacidade Transportadoras Veículos …" at bounding box center [525, 262] width 1050 height 524
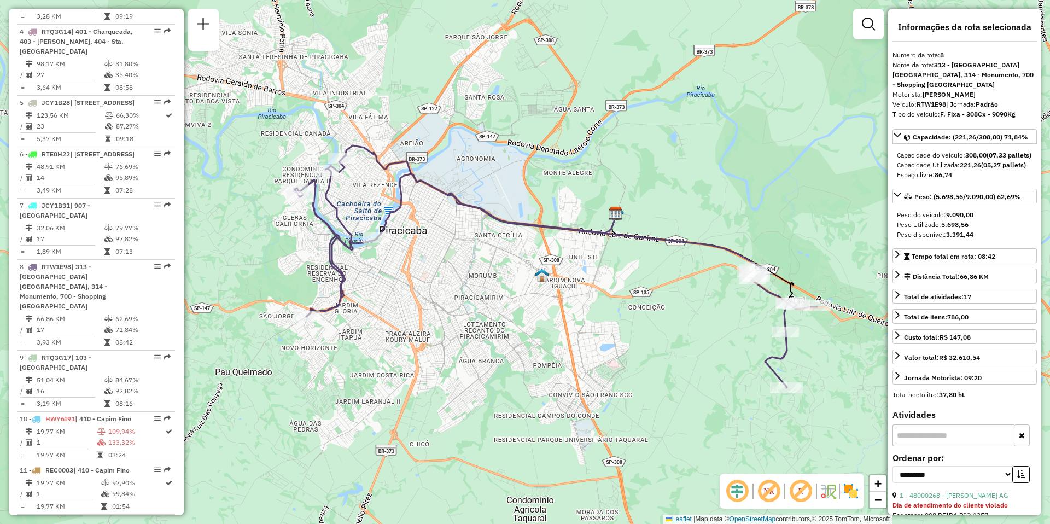
drag, startPoint x: 520, startPoint y: 338, endPoint x: 524, endPoint y: 393, distance: 55.5
click at [524, 393] on div "Janela de atendimento Grade de atendimento Capacidade Transportadoras Veículos …" at bounding box center [525, 262] width 1050 height 524
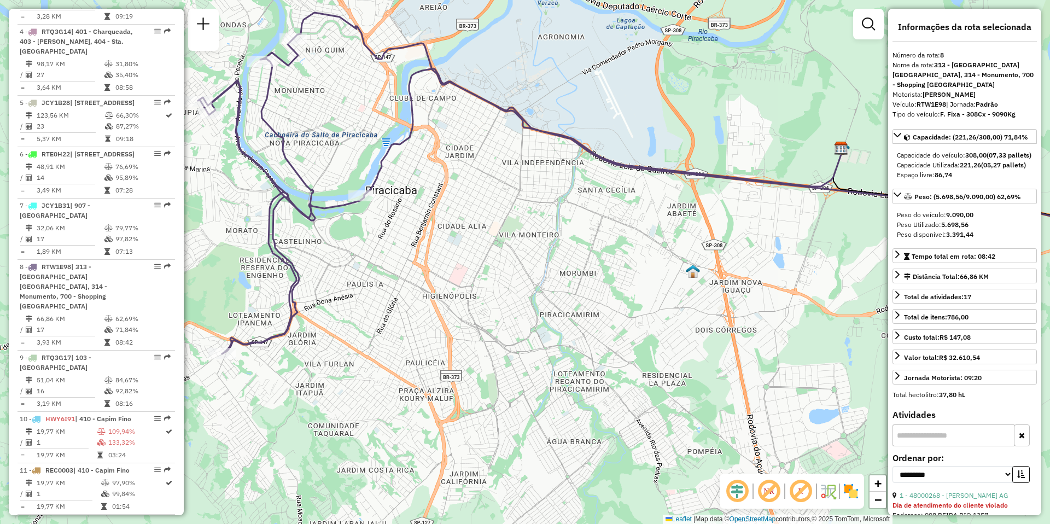
drag, startPoint x: 561, startPoint y: 310, endPoint x: 474, endPoint y: 301, distance: 86.9
click at [474, 301] on div "Janela de atendimento Grade de atendimento Capacidade Transportadoras Veículos …" at bounding box center [525, 262] width 1050 height 524
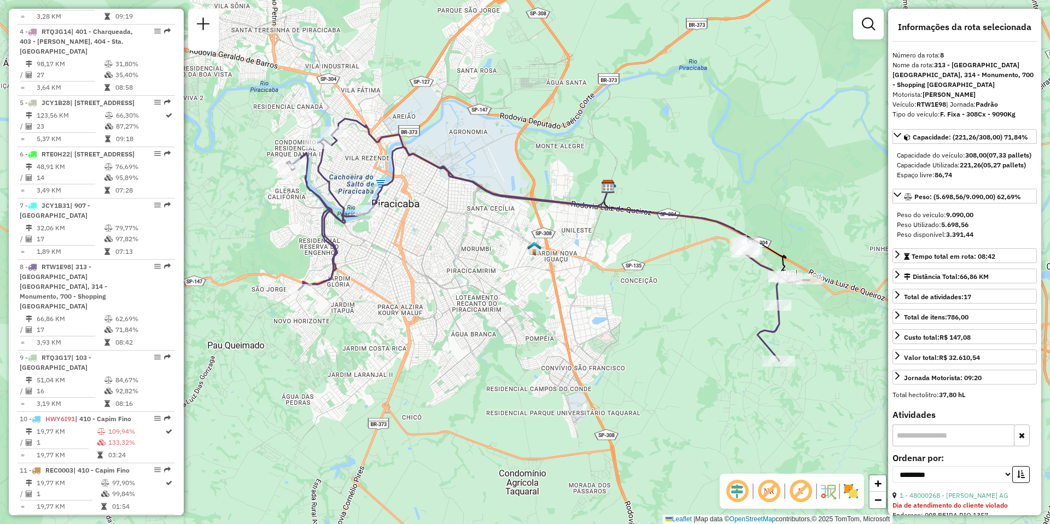
drag, startPoint x: 585, startPoint y: 340, endPoint x: 544, endPoint y: 306, distance: 52.8
click at [544, 305] on div "Janela de atendimento Grade de atendimento Capacidade Transportadoras Veículos …" at bounding box center [525, 262] width 1050 height 524
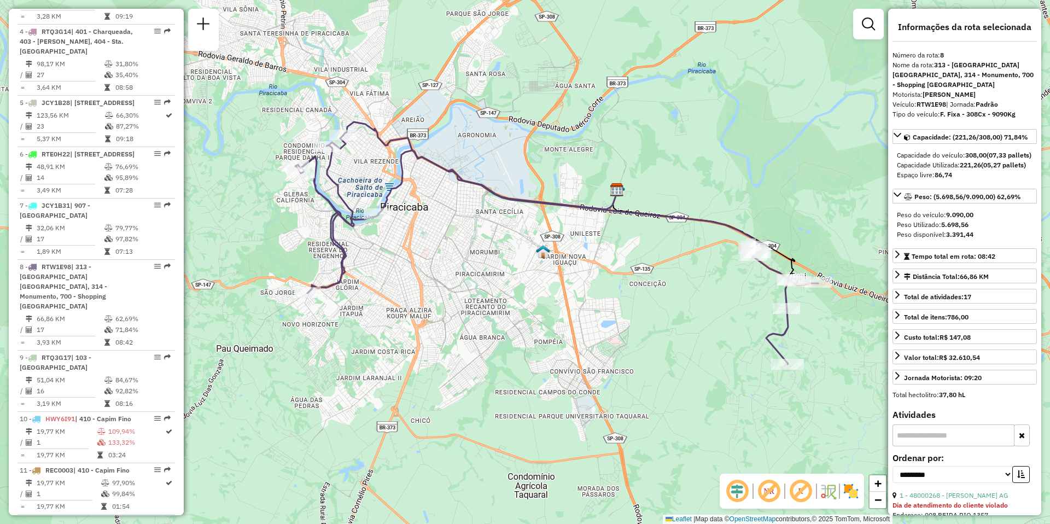
click at [544, 306] on div "Janela de atendimento Grade de atendimento Capacidade Transportadoras Veículos …" at bounding box center [525, 262] width 1050 height 524
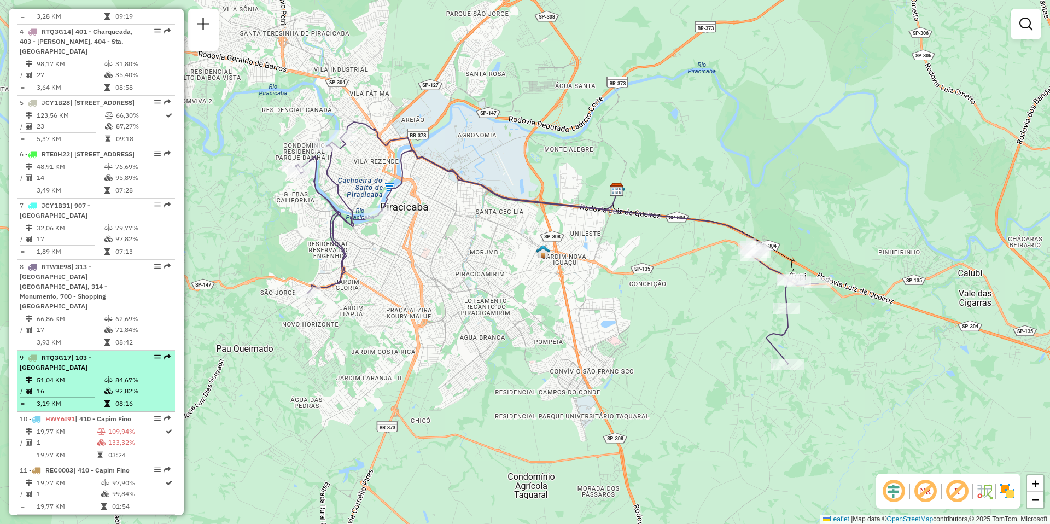
click at [62, 372] on div "9 - RTQ3G17 | 103 - [GEOGRAPHIC_DATA]" at bounding box center [78, 363] width 116 height 20
select select "**********"
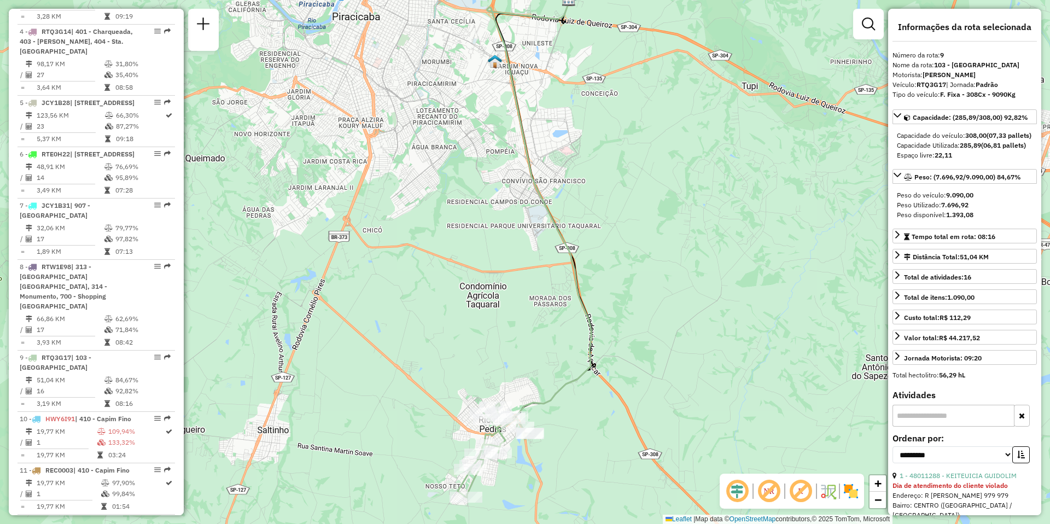
drag, startPoint x: 352, startPoint y: 331, endPoint x: 351, endPoint y: 243, distance: 88.1
click at [351, 243] on div "Janela de atendimento Grade de atendimento Capacidade Transportadoras Veículos …" at bounding box center [525, 262] width 1050 height 524
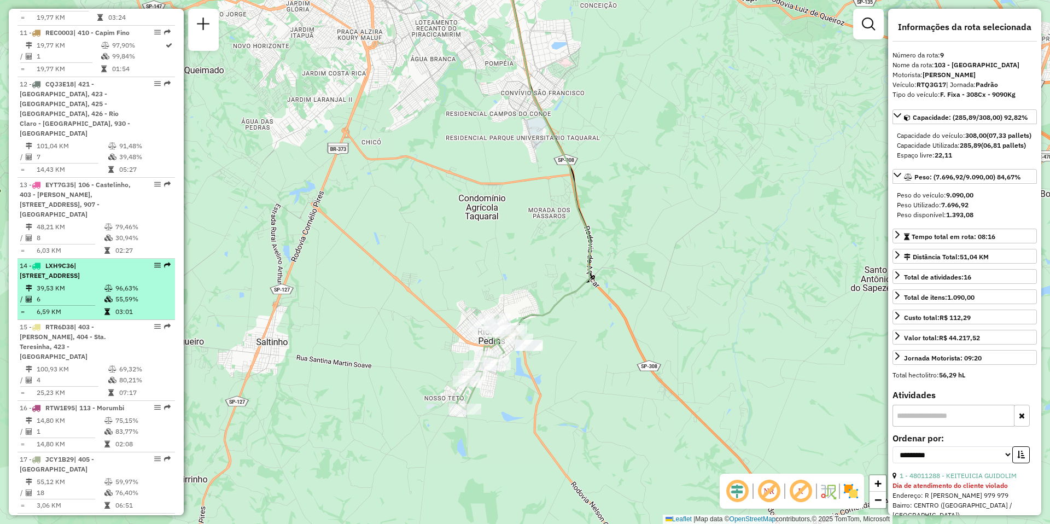
scroll to position [1099, 0]
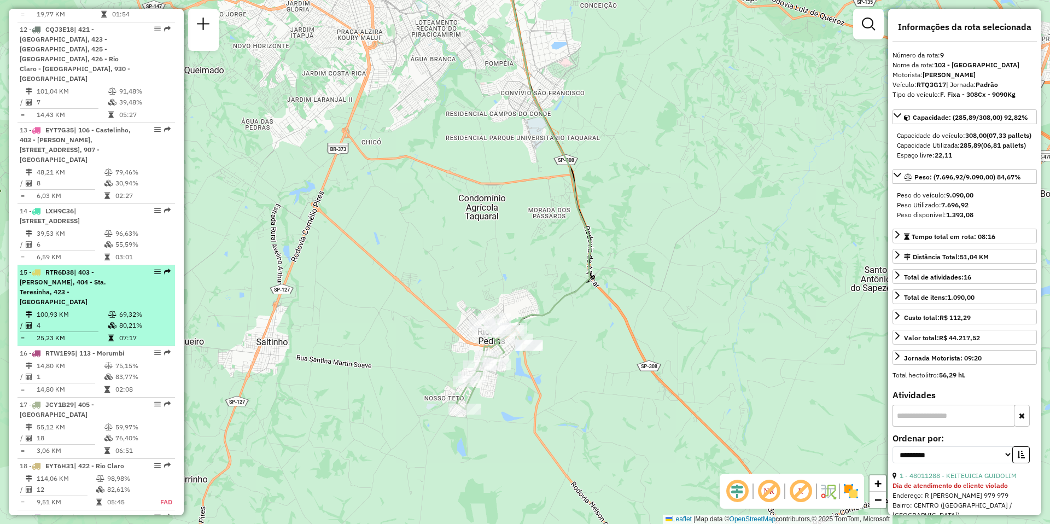
click at [68, 320] on td "100,93 KM" at bounding box center [72, 314] width 72 height 11
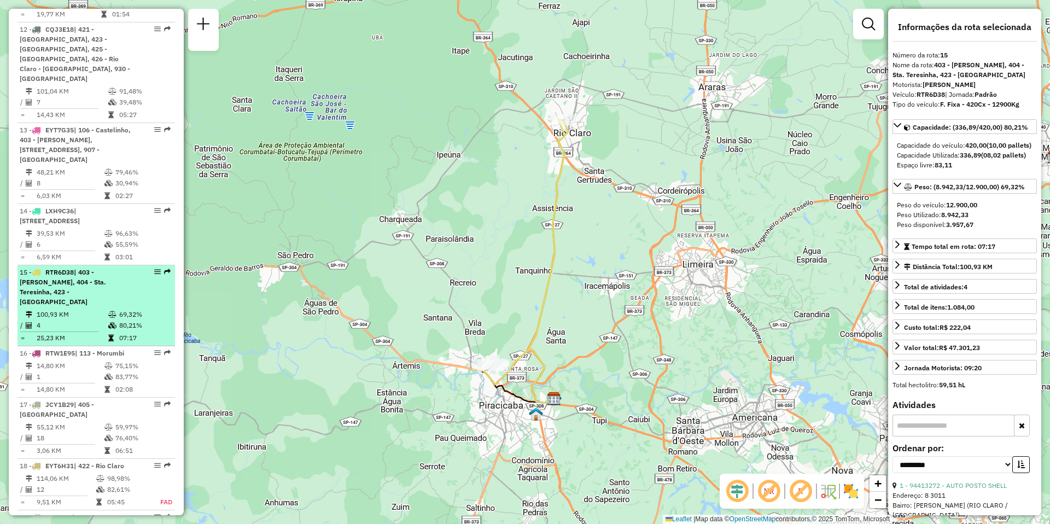
scroll to position [1153, 0]
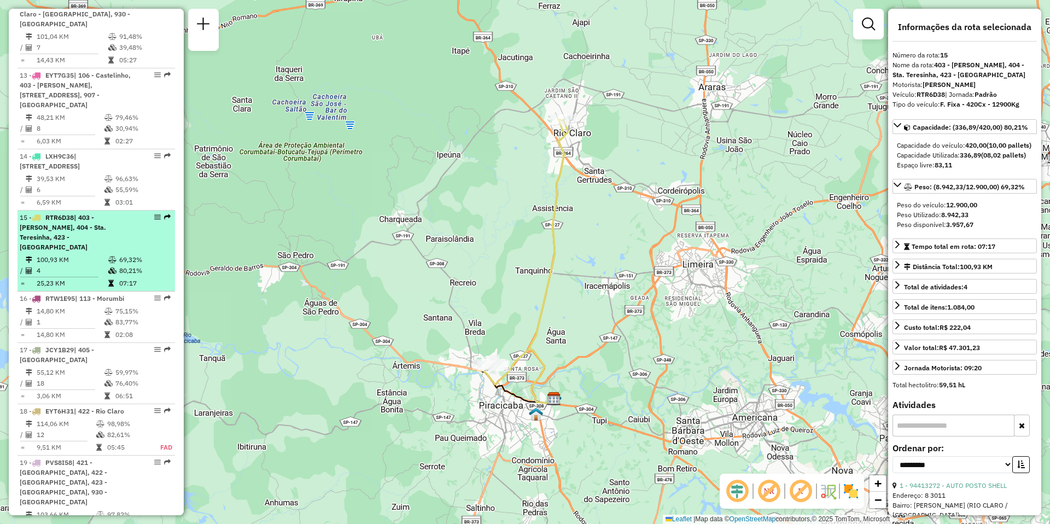
click at [74, 328] on td "1" at bounding box center [70, 322] width 68 height 11
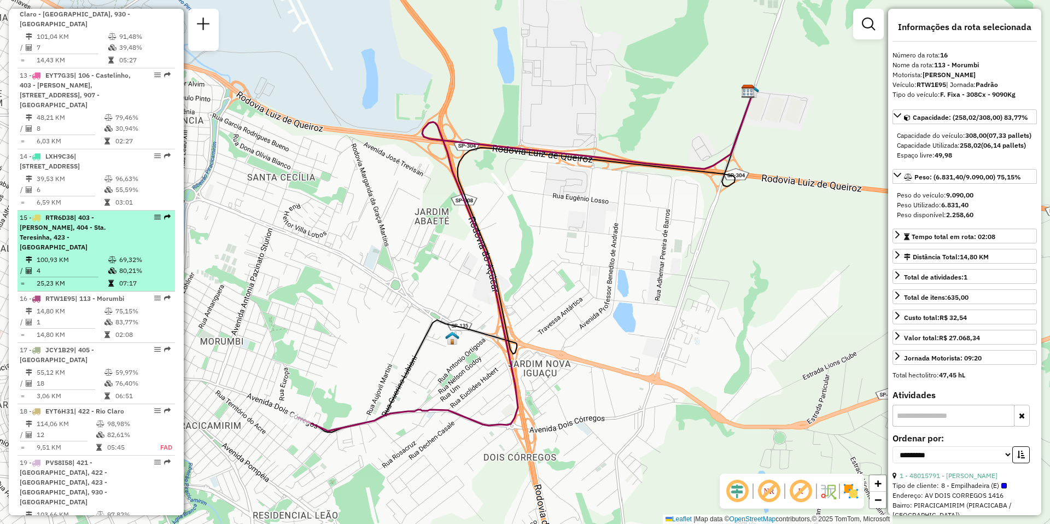
click at [72, 265] on td "100,93 KM" at bounding box center [72, 259] width 72 height 11
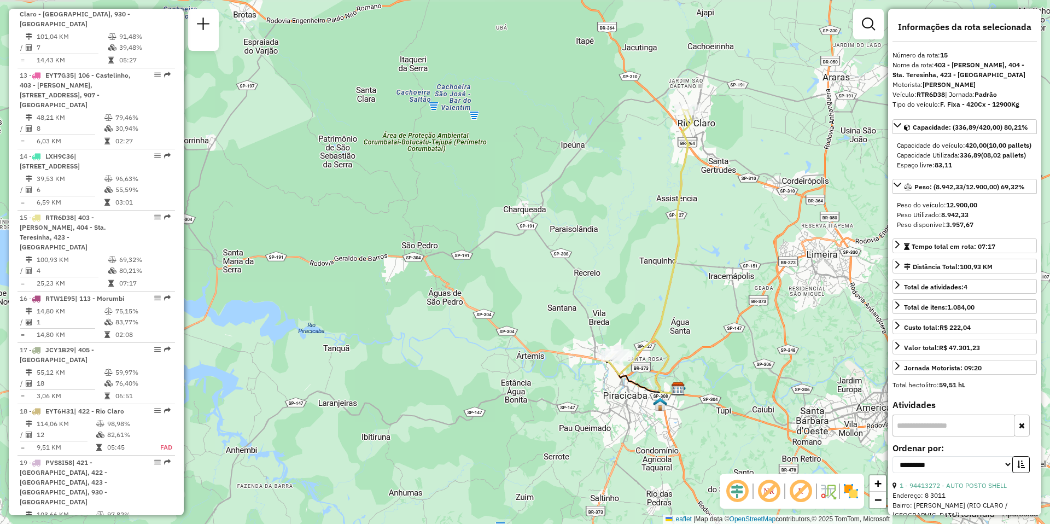
drag, startPoint x: 765, startPoint y: 207, endPoint x: 762, endPoint y: 281, distance: 73.9
click at [762, 281] on div "Janela de atendimento Grade de atendimento Capacidade Transportadoras Veículos …" at bounding box center [525, 262] width 1050 height 524
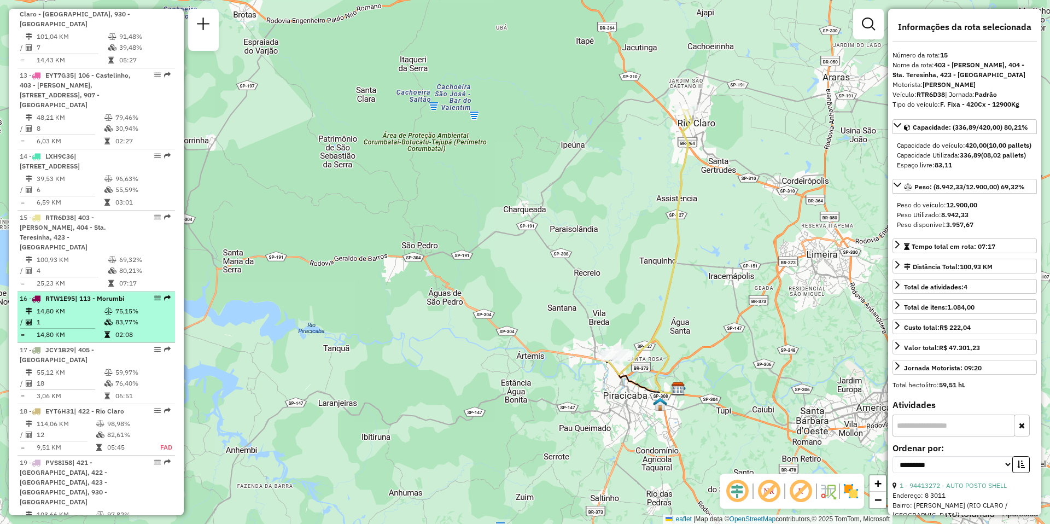
click at [89, 317] on td "14,80 KM" at bounding box center [70, 311] width 68 height 11
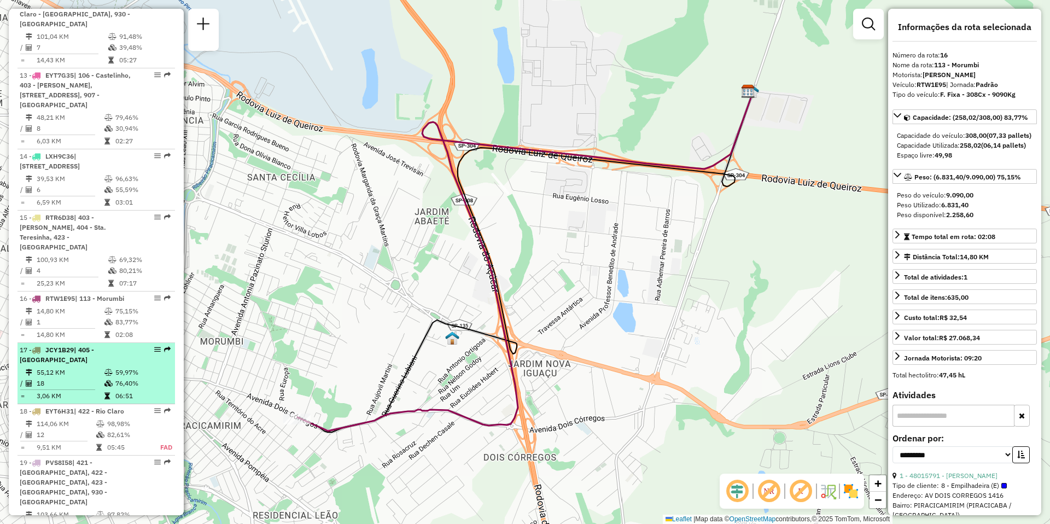
click at [79, 369] on td "55,12 KM" at bounding box center [70, 372] width 68 height 11
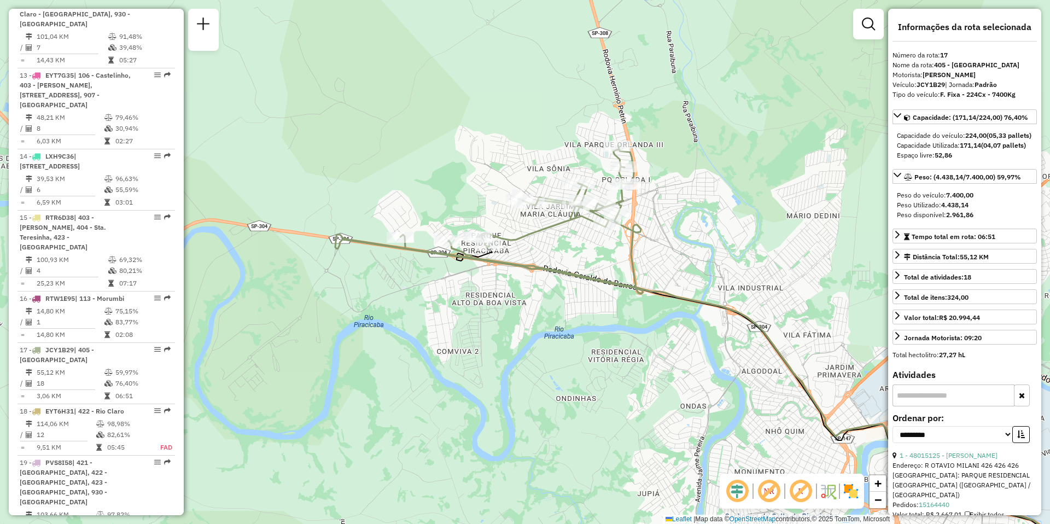
drag, startPoint x: 306, startPoint y: 313, endPoint x: 600, endPoint y: 412, distance: 310.4
click at [600, 412] on div "Janela de atendimento Grade de atendimento Capacidade Transportadoras Veículos …" at bounding box center [525, 262] width 1050 height 524
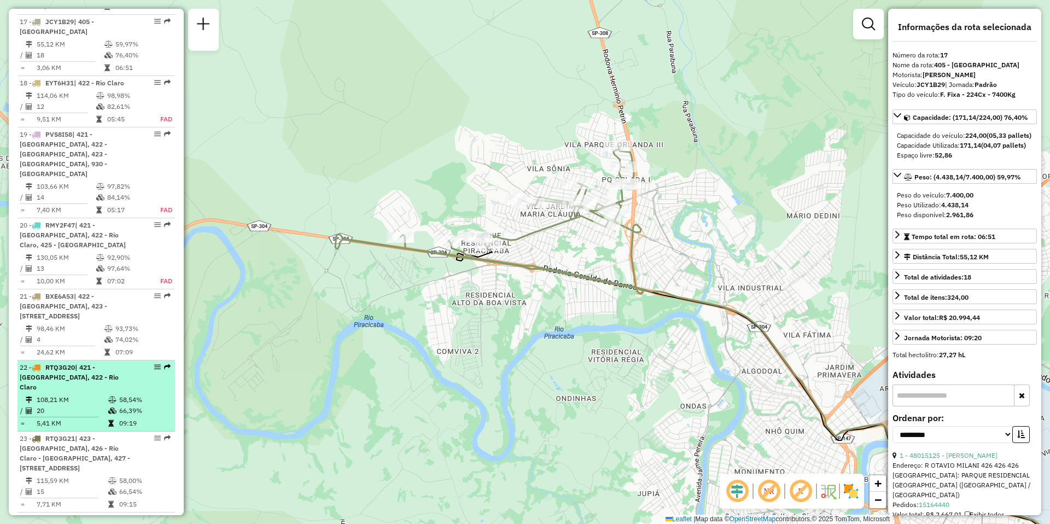
scroll to position [1536, 0]
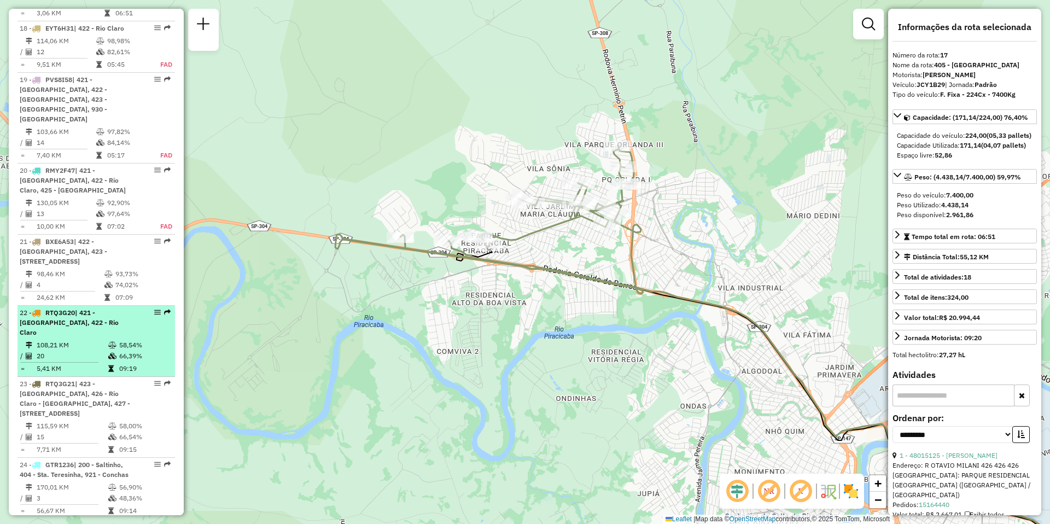
click at [75, 363] on td "5,41 KM" at bounding box center [72, 368] width 72 height 11
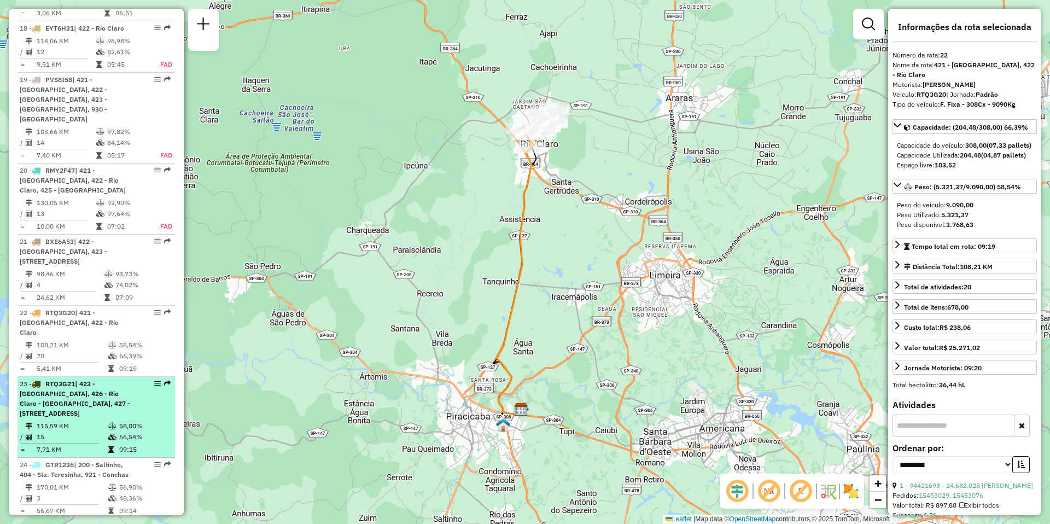
click at [76, 380] on span "| 423 - [GEOGRAPHIC_DATA], 426 - Rio Claro - [GEOGRAPHIC_DATA], 427 - [STREET_A…" at bounding box center [75, 399] width 110 height 38
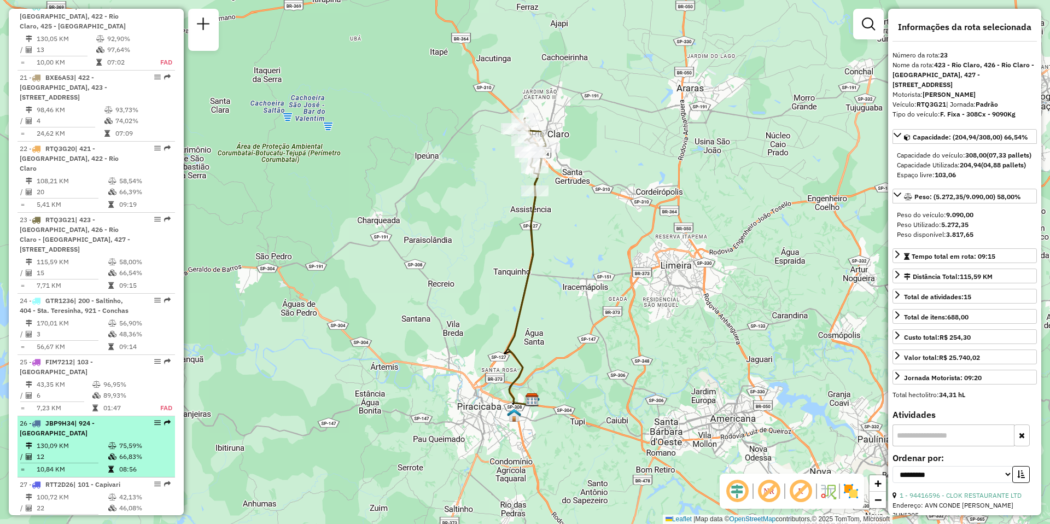
scroll to position [1755, 0]
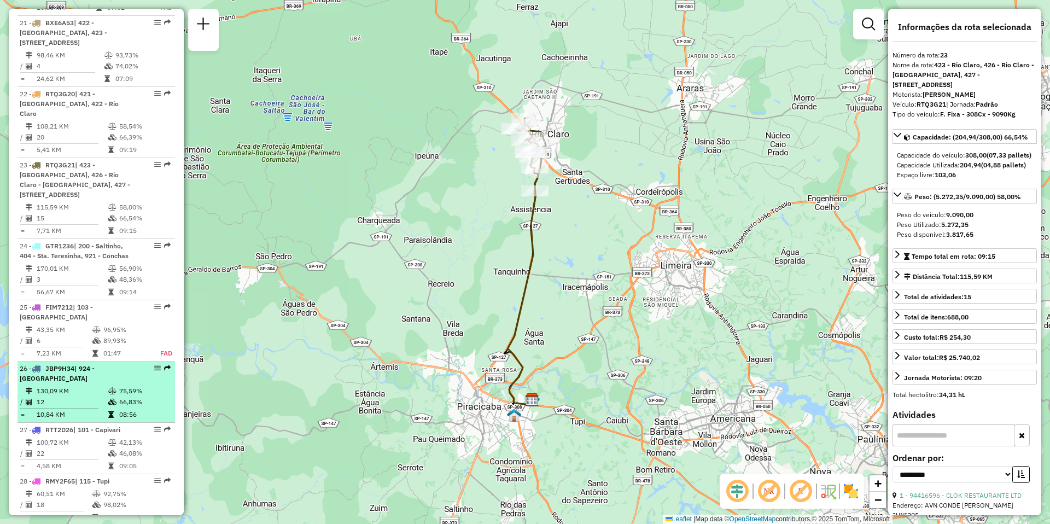
click at [83, 397] on td "12" at bounding box center [72, 402] width 72 height 11
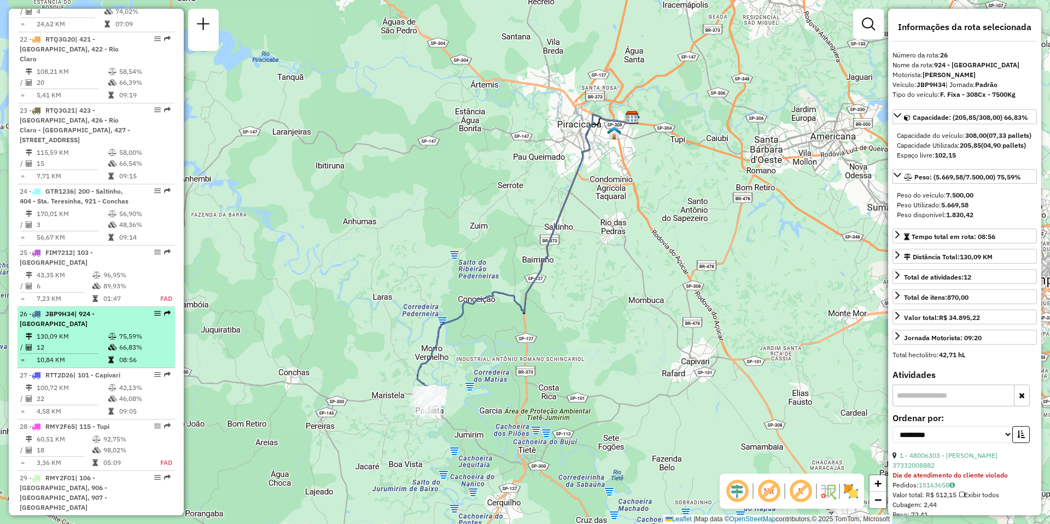
scroll to position [1864, 0]
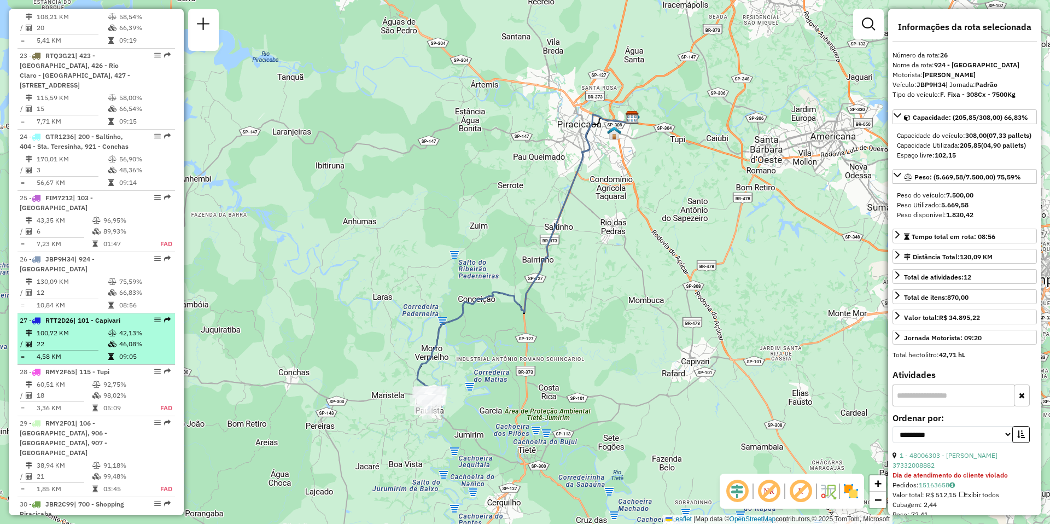
click at [61, 328] on td "100,72 KM" at bounding box center [72, 333] width 72 height 11
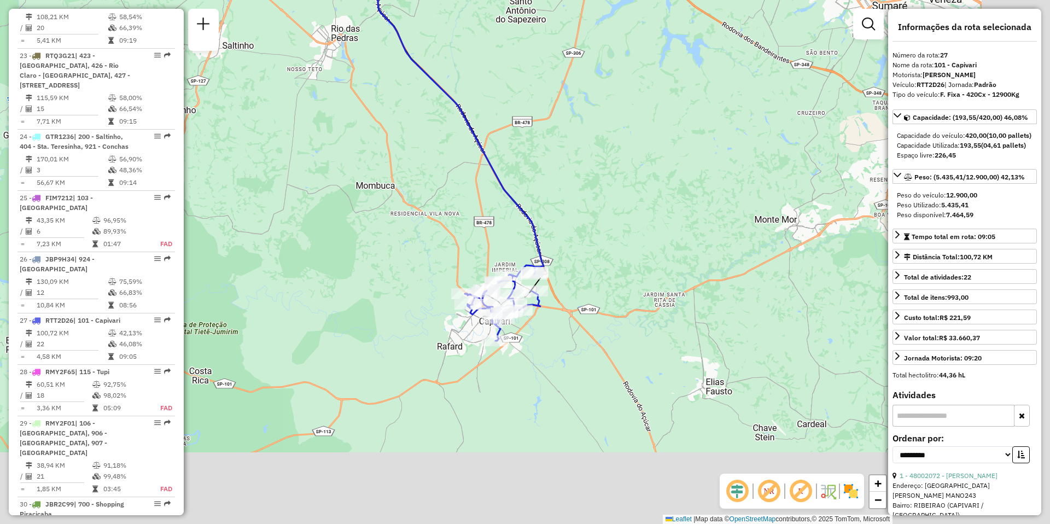
drag, startPoint x: 486, startPoint y: 387, endPoint x: 395, endPoint y: 202, distance: 205.7
click at [395, 202] on div "Janela de atendimento Grade de atendimento Capacidade Transportadoras Veículos …" at bounding box center [525, 262] width 1050 height 524
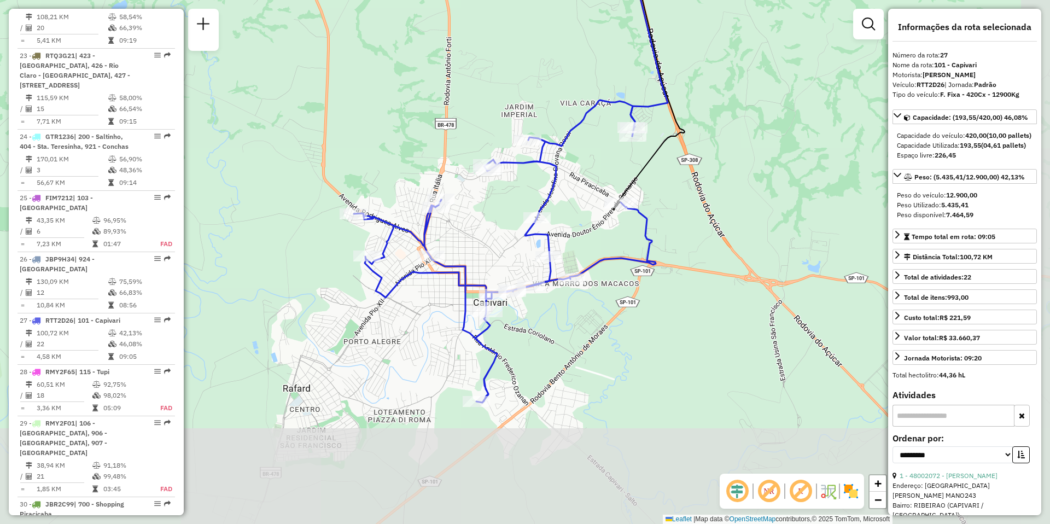
drag, startPoint x: 730, startPoint y: 340, endPoint x: 698, endPoint y: 228, distance: 117.0
click at [698, 228] on div "Janela de atendimento Grade de atendimento Capacidade Transportadoras Veículos …" at bounding box center [525, 262] width 1050 height 524
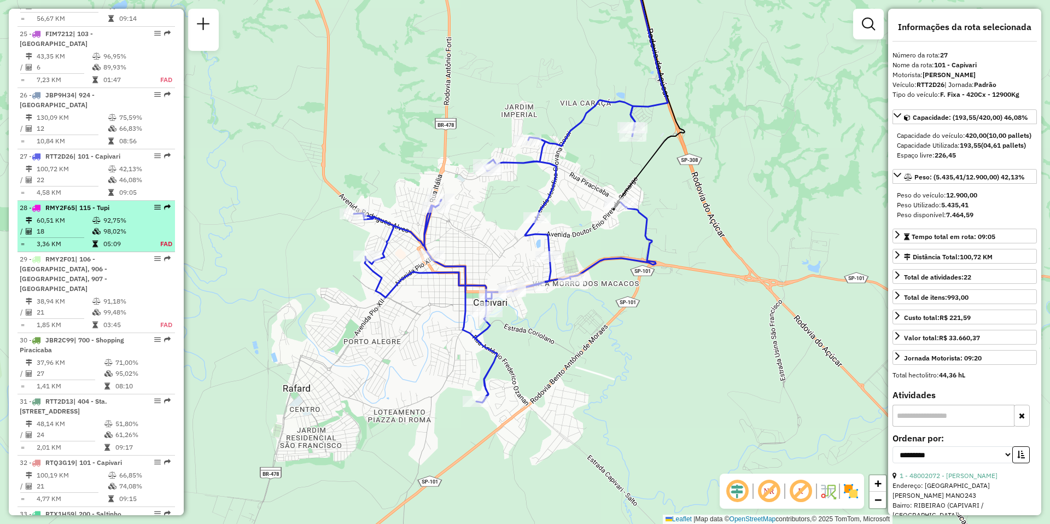
scroll to position [2083, 0]
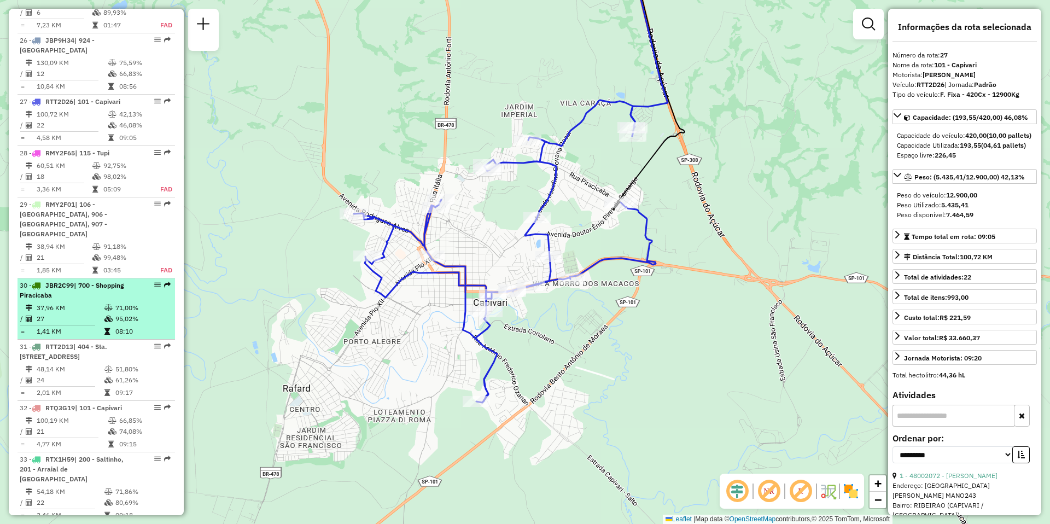
click at [67, 302] on td "37,96 KM" at bounding box center [70, 307] width 68 height 11
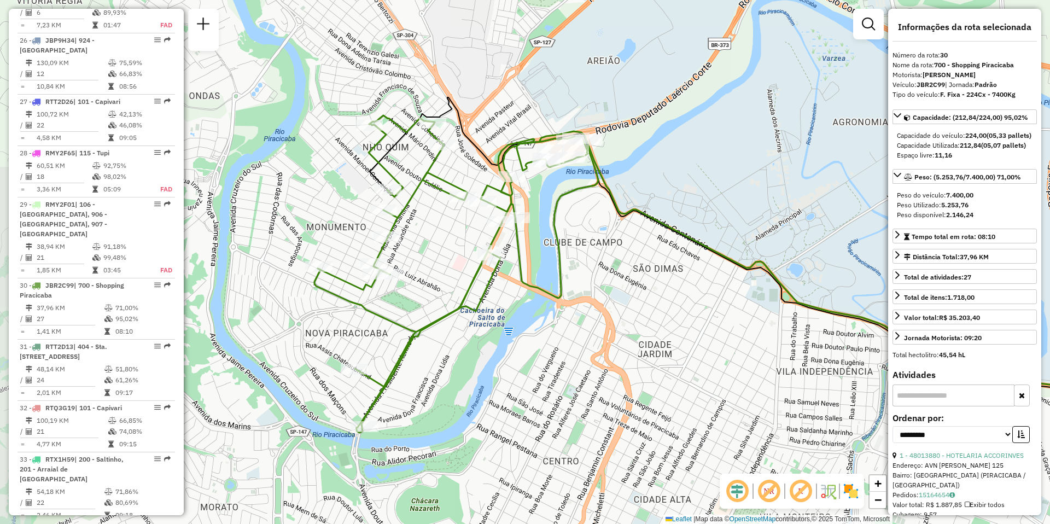
drag, startPoint x: 469, startPoint y: 279, endPoint x: 609, endPoint y: 261, distance: 141.8
click at [609, 261] on div "Janela de atendimento Grade de atendimento Capacidade Transportadoras Veículos …" at bounding box center [525, 262] width 1050 height 524
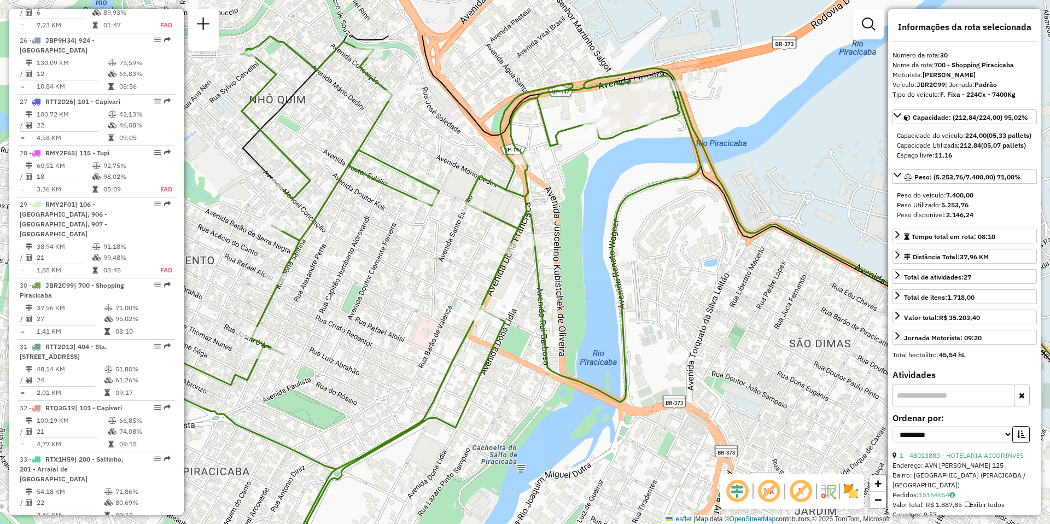
drag, startPoint x: 581, startPoint y: 253, endPoint x: 601, endPoint y: 341, distance: 90.2
click at [601, 341] on div "Janela de atendimento Grade de atendimento Capacidade Transportadoras Veículos …" at bounding box center [525, 262] width 1050 height 524
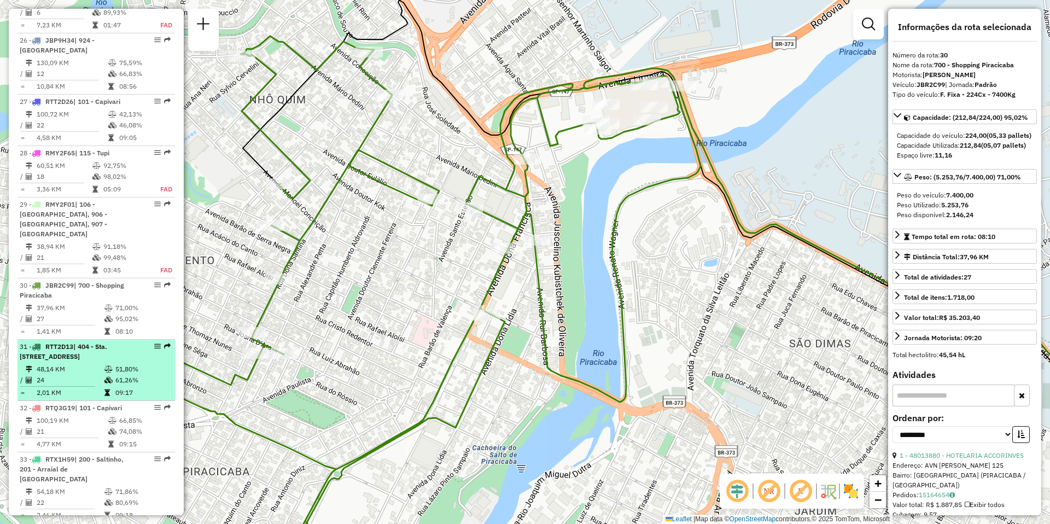
click at [59, 364] on td "48,14 KM" at bounding box center [70, 369] width 68 height 11
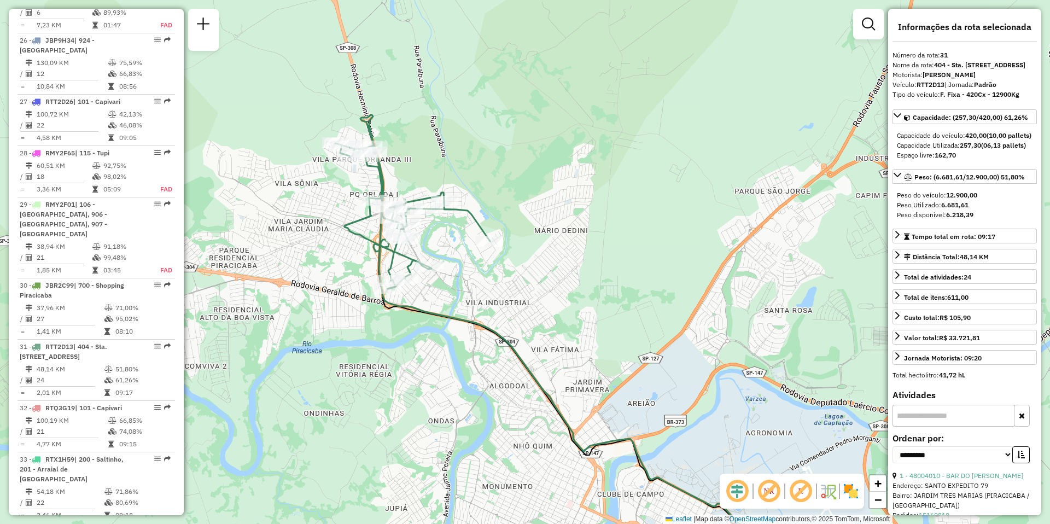
drag, startPoint x: 284, startPoint y: 319, endPoint x: 452, endPoint y: 411, distance: 191.6
click at [452, 411] on div "Janela de atendimento Grade de atendimento Capacidade Transportadoras Veículos …" at bounding box center [525, 262] width 1050 height 524
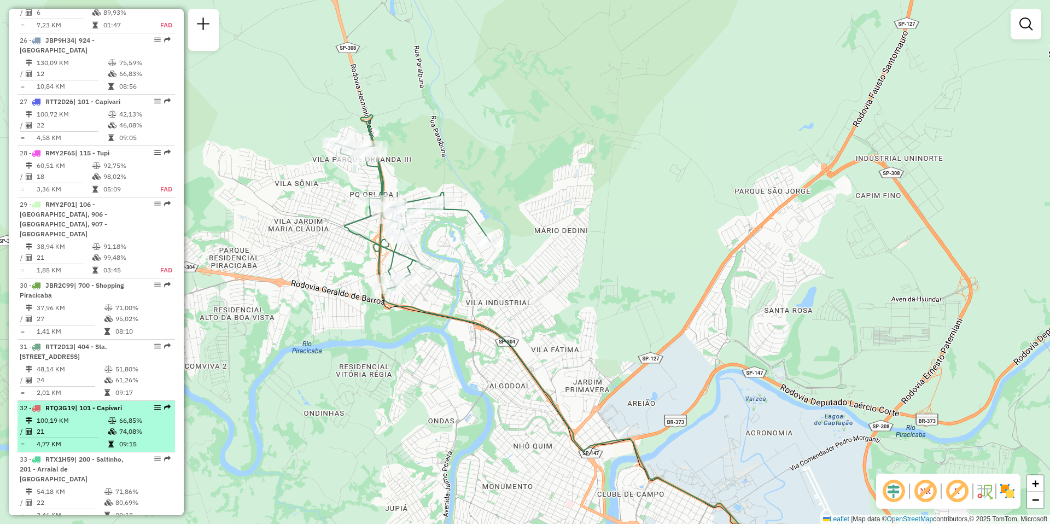
click at [84, 410] on li "32 - RTQ3G19 | 101 - Capivari 100,19 KM 66,85% / 21 74,08% = 4,77 KM 09:15" at bounding box center [97, 426] width 158 height 51
select select "**********"
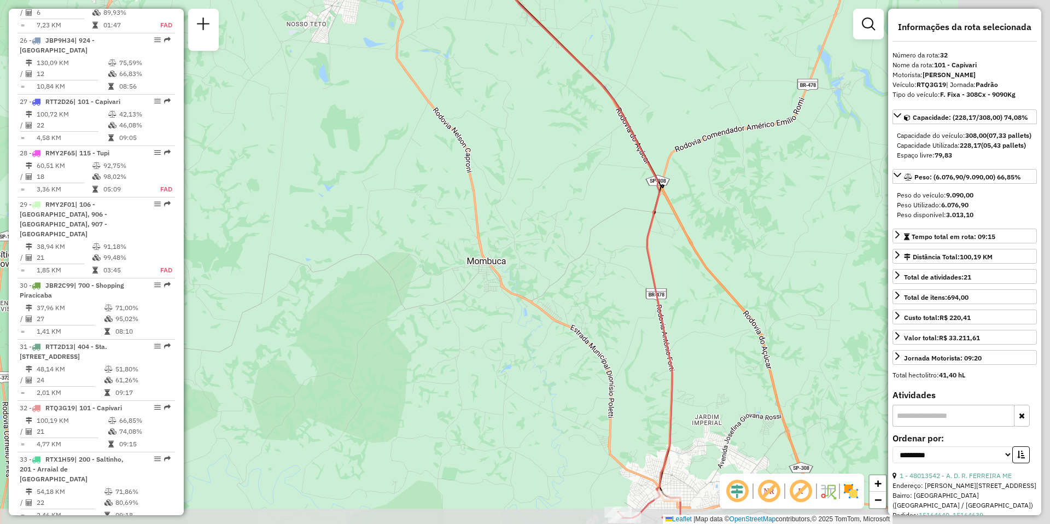
drag, startPoint x: 555, startPoint y: 302, endPoint x: 393, endPoint y: 243, distance: 172.7
click at [393, 243] on div "Janela de atendimento Grade de atendimento Capacidade Transportadoras Veículos …" at bounding box center [525, 262] width 1050 height 524
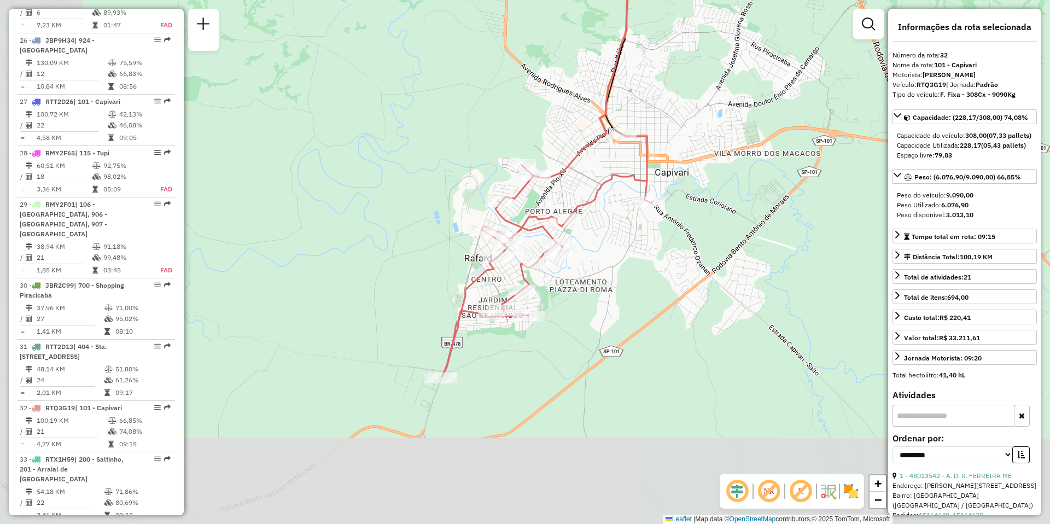
drag, startPoint x: 578, startPoint y: 370, endPoint x: 708, endPoint y: 171, distance: 238.6
click at [708, 171] on div "Janela de atendimento Grade de atendimento Capacidade Transportadoras Veículos …" at bounding box center [525, 262] width 1050 height 524
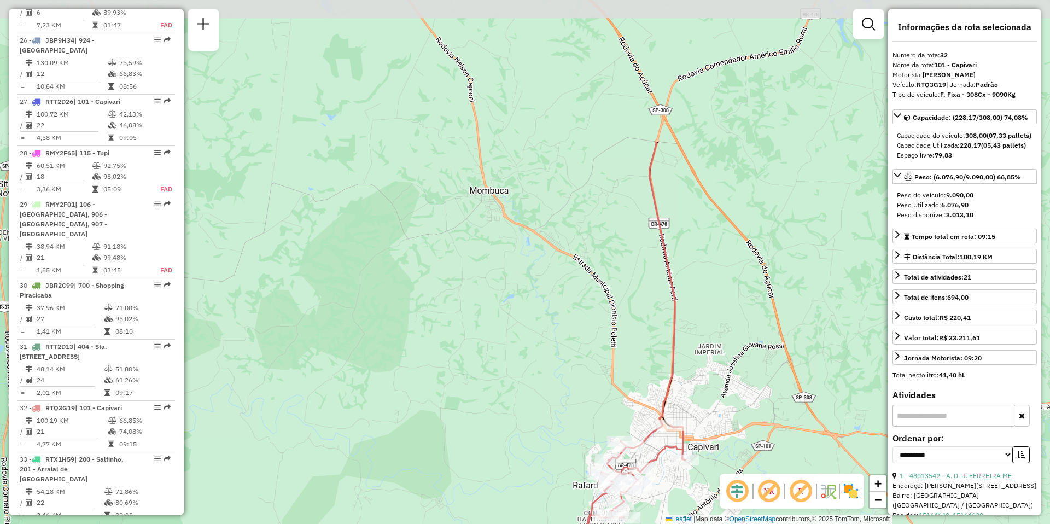
drag, startPoint x: 504, startPoint y: 184, endPoint x: 544, endPoint y: 378, distance: 198.1
click at [544, 378] on div "Janela de atendimento Grade de atendimento Capacidade Transportadoras Veículos …" at bounding box center [525, 262] width 1050 height 524
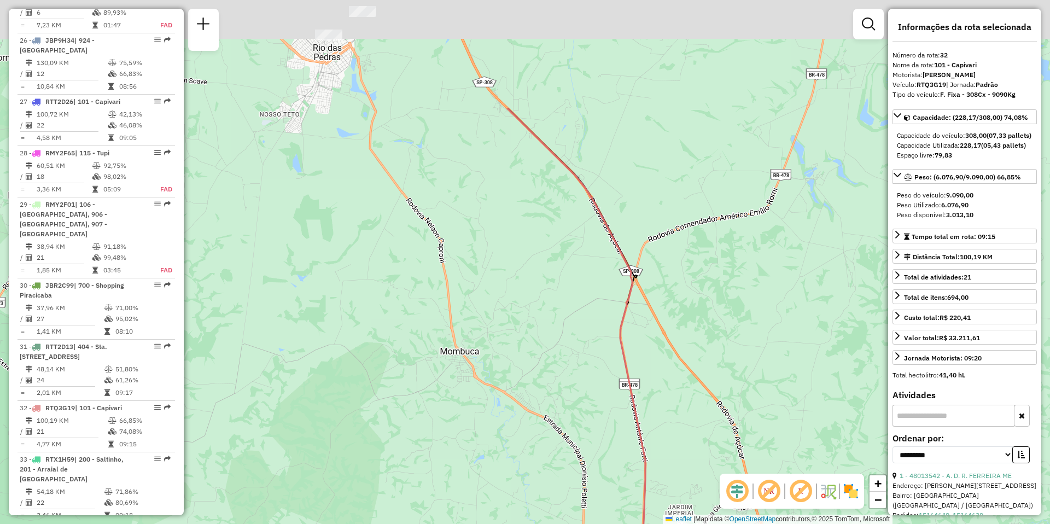
drag, startPoint x: 457, startPoint y: 148, endPoint x: 438, endPoint y: 377, distance: 230.5
click at [438, 376] on div "Janela de atendimento Grade de atendimento Capacidade Transportadoras Veículos …" at bounding box center [525, 262] width 1050 height 524
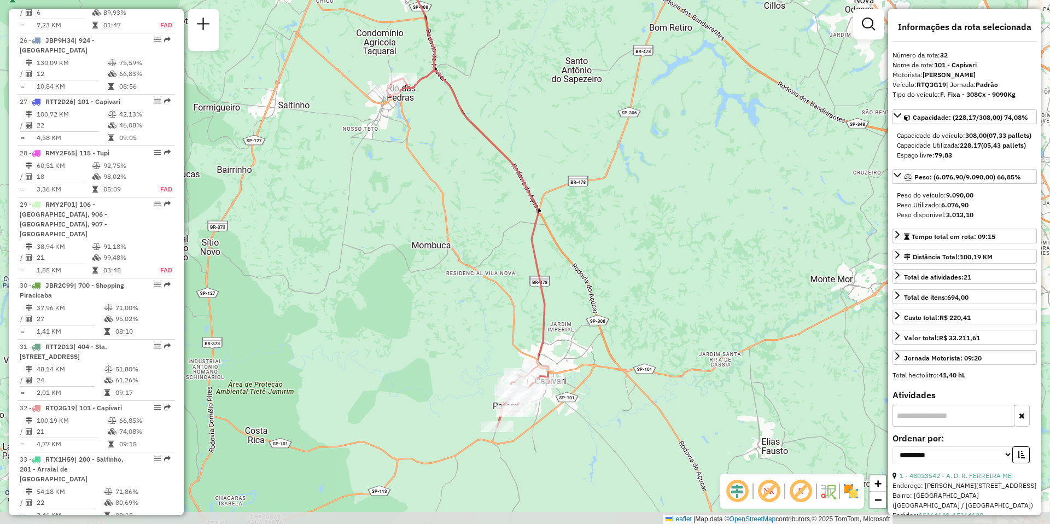
drag, startPoint x: 487, startPoint y: 385, endPoint x: 488, endPoint y: 246, distance: 138.9
click at [488, 246] on div "Janela de atendimento Grade de atendimento Capacidade Transportadoras Veículos …" at bounding box center [525, 262] width 1050 height 524
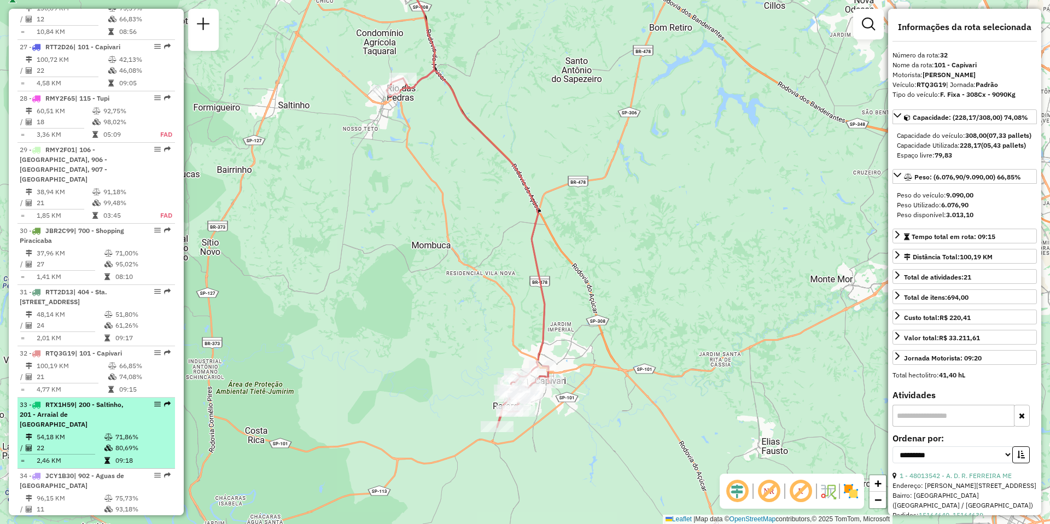
scroll to position [2193, 0]
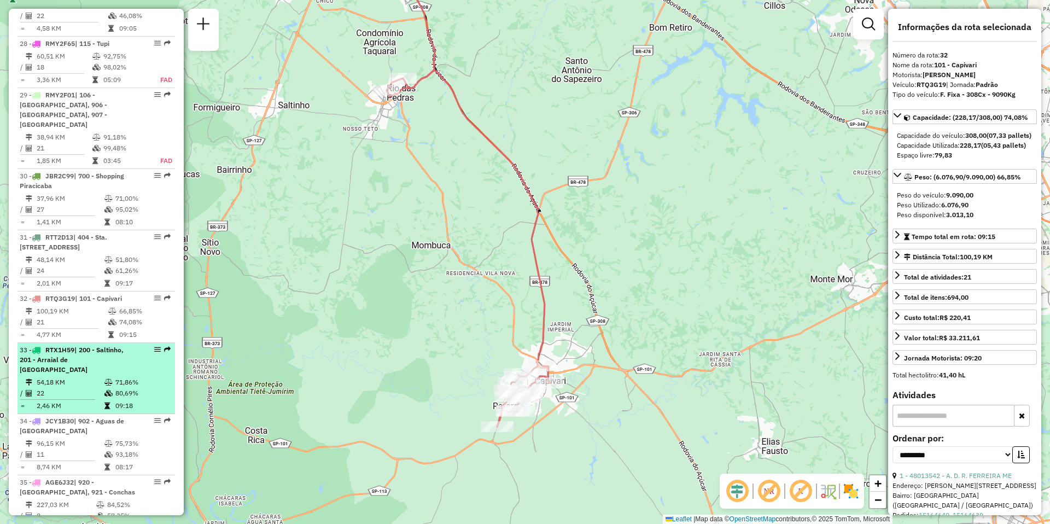
click at [72, 377] on td "54,18 KM" at bounding box center [70, 382] width 68 height 11
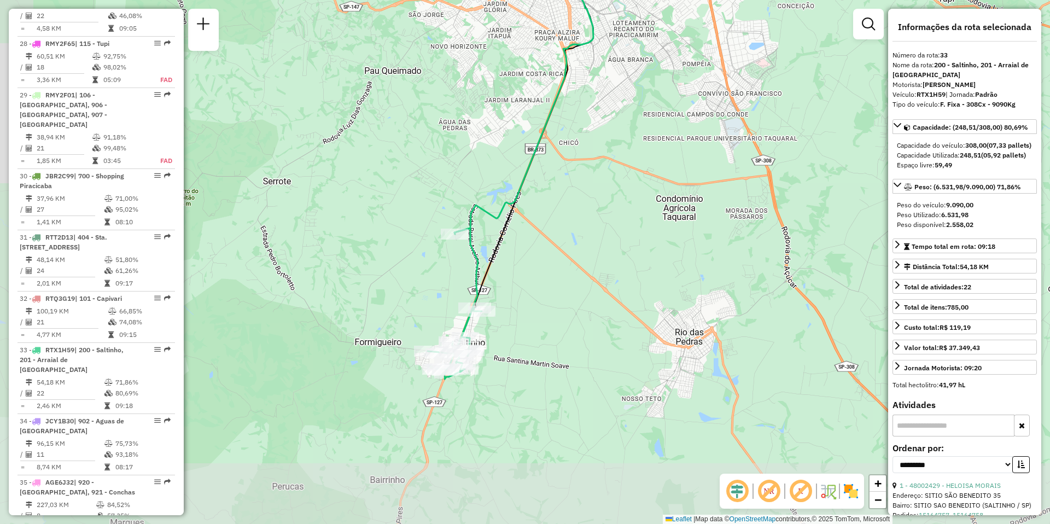
drag, startPoint x: 448, startPoint y: 438, endPoint x: 530, endPoint y: 306, distance: 154.5
click at [530, 306] on div "Janela de atendimento Grade de atendimento Capacidade Transportadoras Veículos …" at bounding box center [525, 262] width 1050 height 524
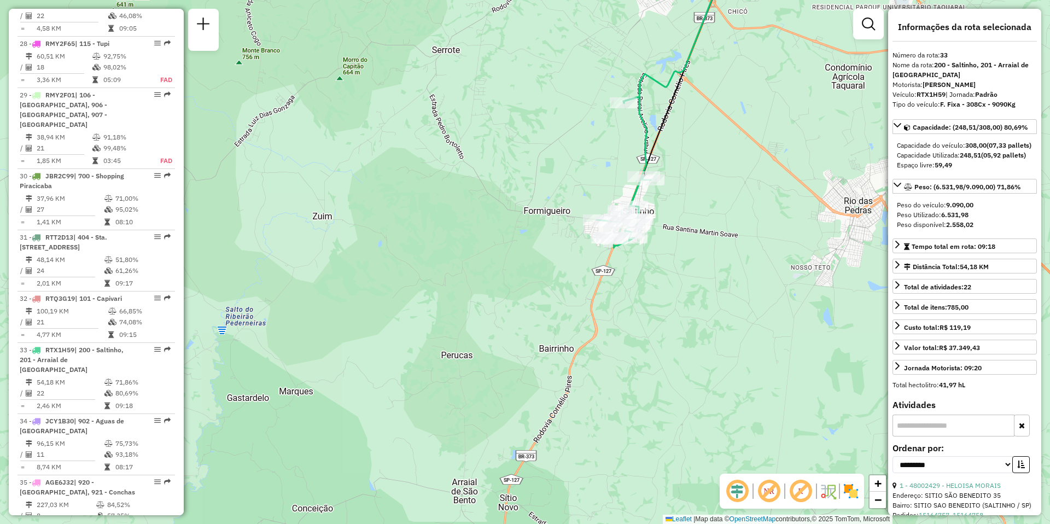
drag, startPoint x: 714, startPoint y: 158, endPoint x: 710, endPoint y: 225, distance: 66.8
click at [710, 225] on div "Janela de atendimento Grade de atendimento Capacidade Transportadoras Veículos …" at bounding box center [525, 262] width 1050 height 524
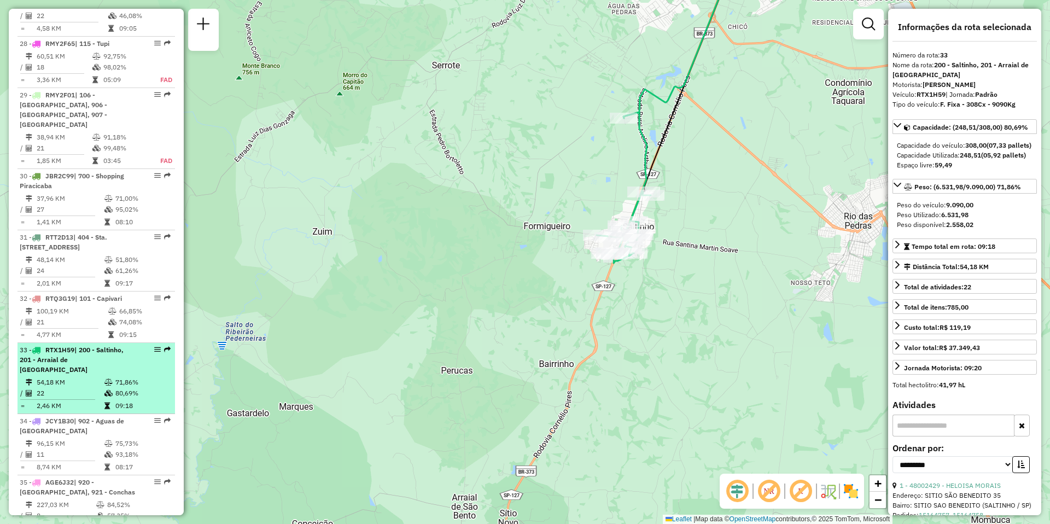
scroll to position [2302, 0]
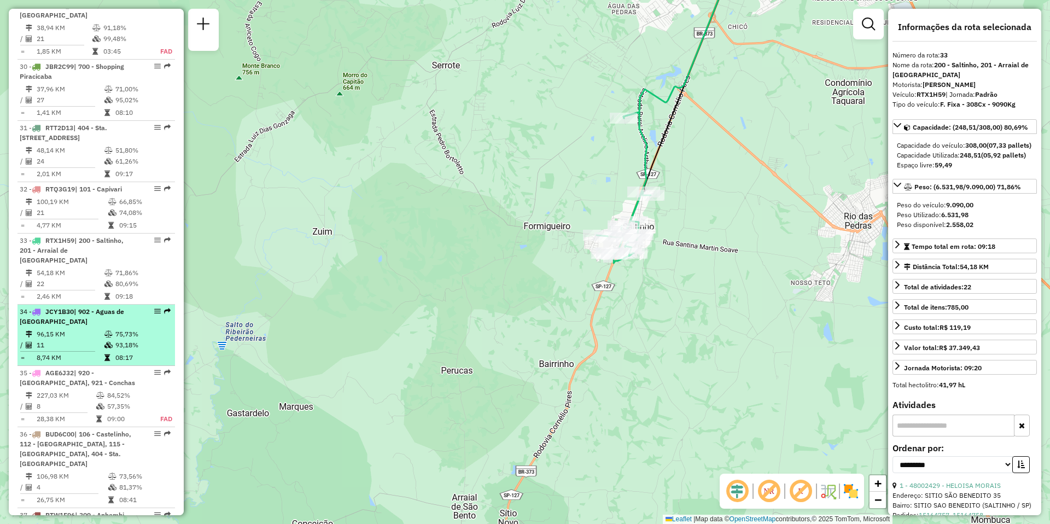
click at [85, 307] on div "34 - JCY1B30 | 902 - [GEOGRAPHIC_DATA]" at bounding box center [78, 317] width 116 height 20
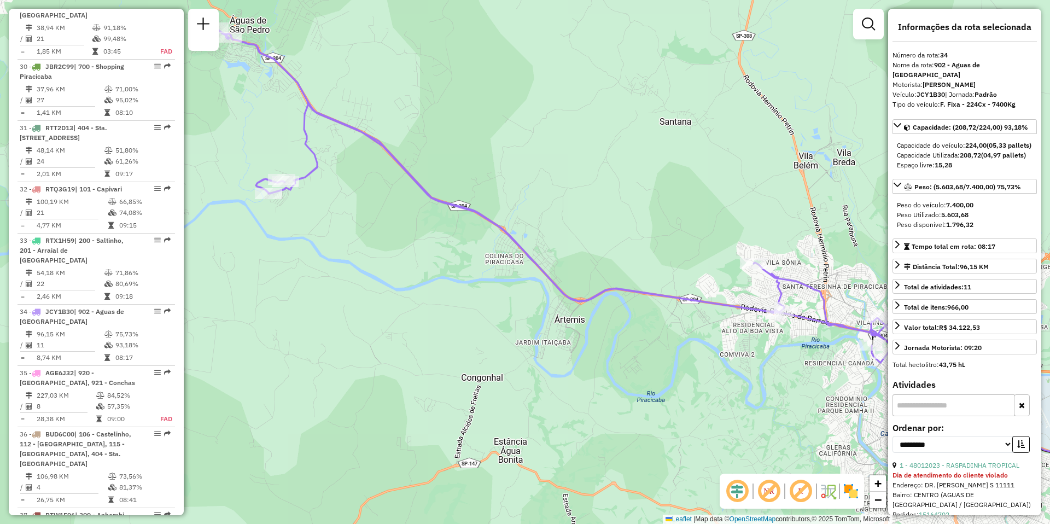
drag, startPoint x: 418, startPoint y: 387, endPoint x: 580, endPoint y: 371, distance: 162.7
click at [580, 371] on div "Janela de atendimento Grade de atendimento Capacidade Transportadoras Veículos …" at bounding box center [525, 262] width 1050 height 524
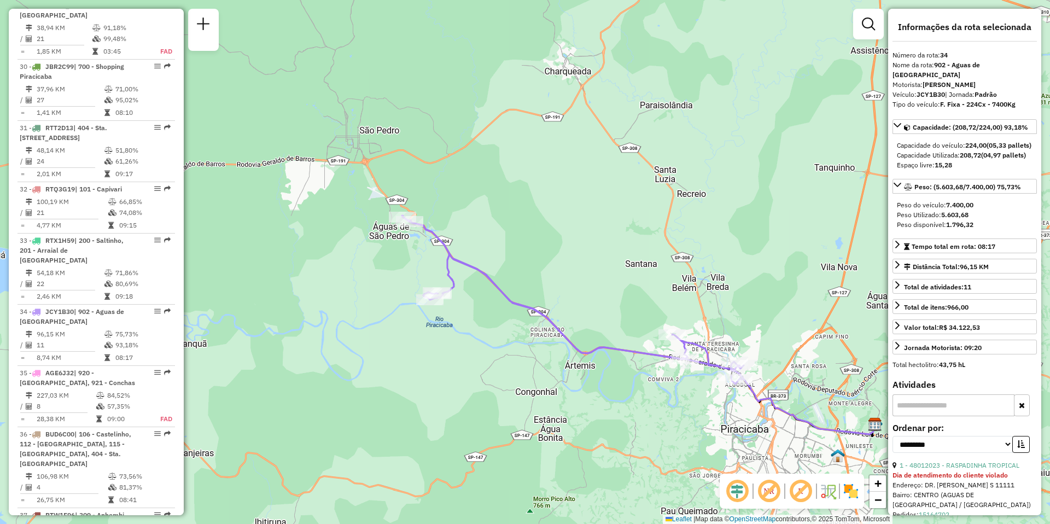
drag, startPoint x: 497, startPoint y: 376, endPoint x: 502, endPoint y: 393, distance: 18.3
click at [502, 393] on div "Janela de atendimento Grade de atendimento Capacidade Transportadoras Veículos …" at bounding box center [525, 262] width 1050 height 524
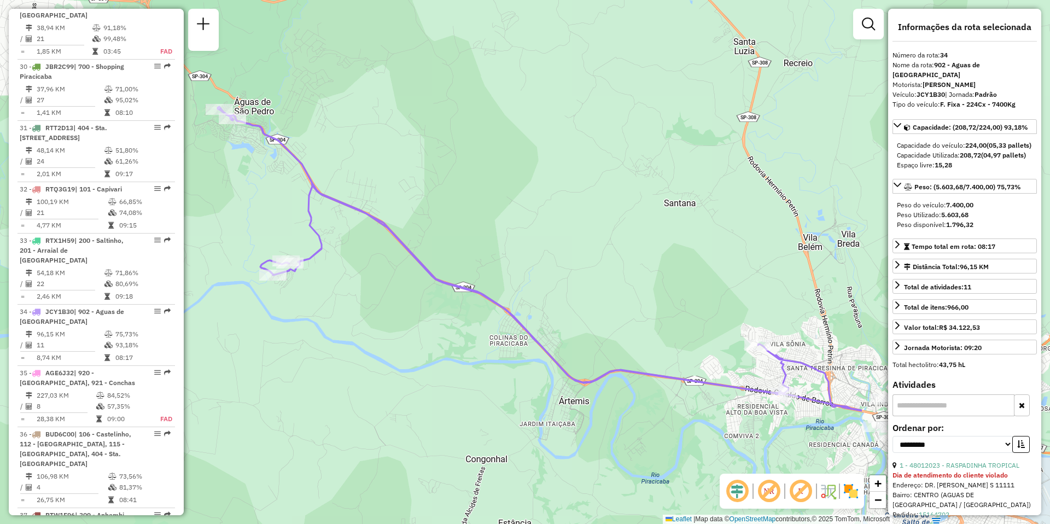
drag, startPoint x: 511, startPoint y: 407, endPoint x: 218, endPoint y: 442, distance: 295.2
click at [218, 442] on div "Janela de atendimento Grade de atendimento Capacidade Transportadoras Veículos …" at bounding box center [525, 262] width 1050 height 524
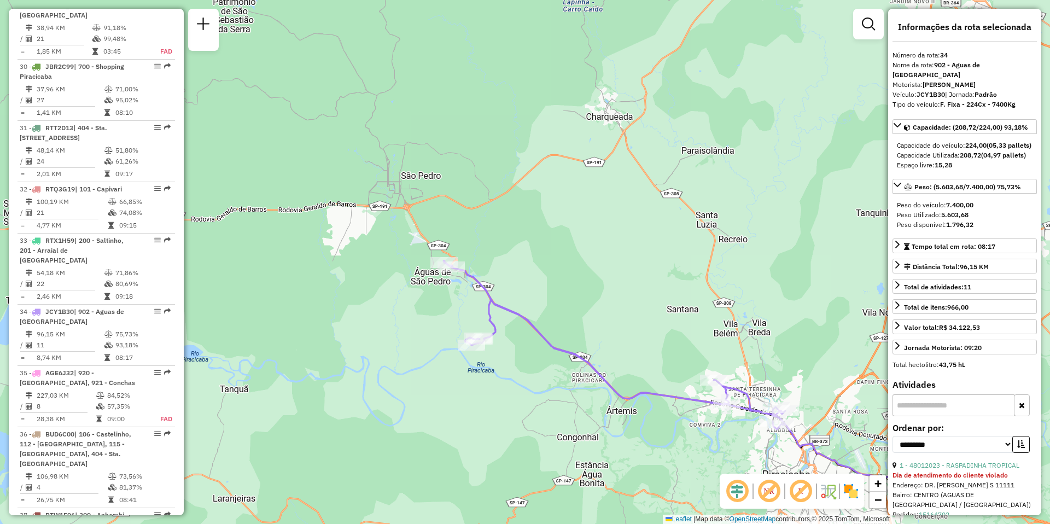
drag, startPoint x: 375, startPoint y: 441, endPoint x: 547, endPoint y: 446, distance: 172.3
click at [547, 446] on div "Janela de atendimento Grade de atendimento Capacidade Transportadoras Veículos …" at bounding box center [525, 262] width 1050 height 524
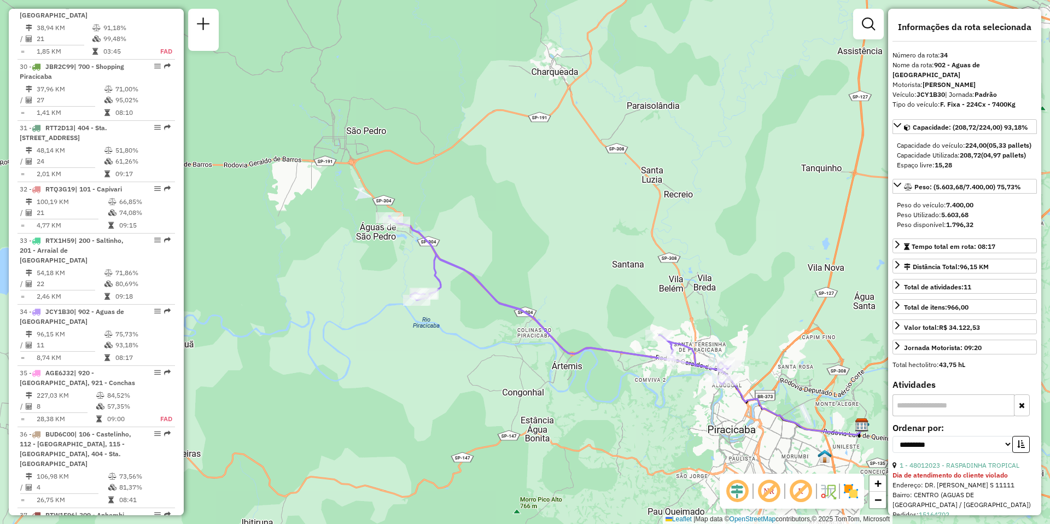
drag, startPoint x: 677, startPoint y: 294, endPoint x: 622, endPoint y: 249, distance: 70.7
click at [622, 249] on div "Janela de atendimento Grade de atendimento Capacidade Transportadoras Veículos …" at bounding box center [525, 262] width 1050 height 524
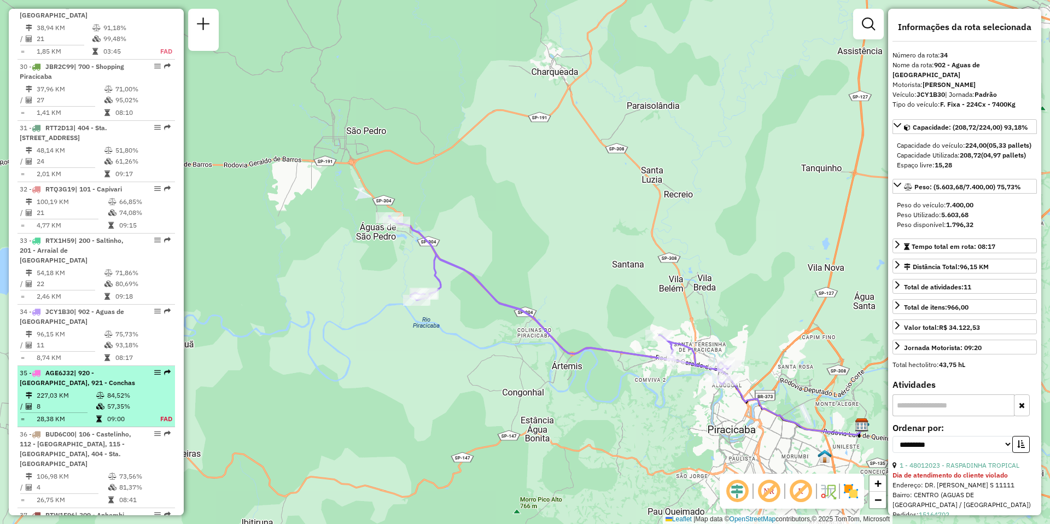
click at [72, 390] on td "227,03 KM" at bounding box center [66, 395] width 60 height 11
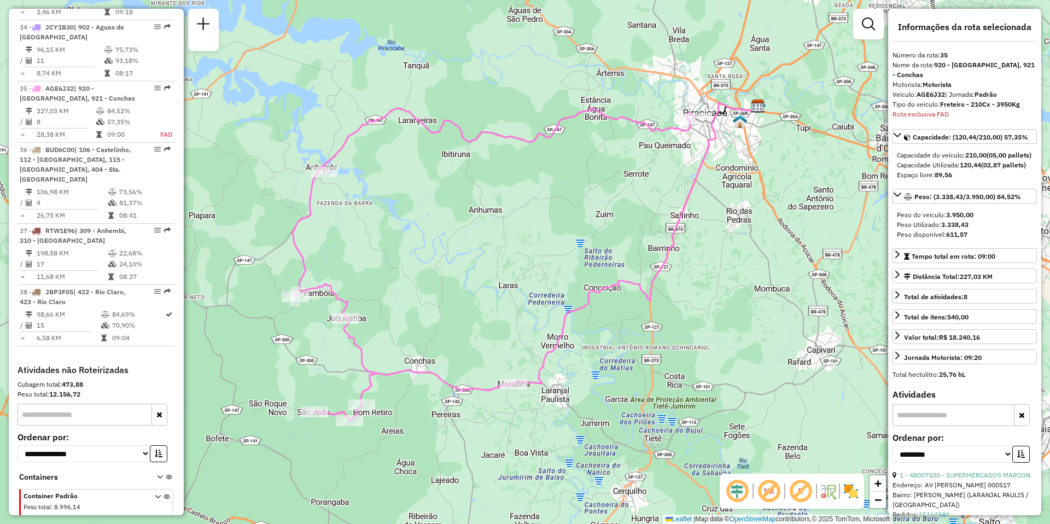
scroll to position [2532, 0]
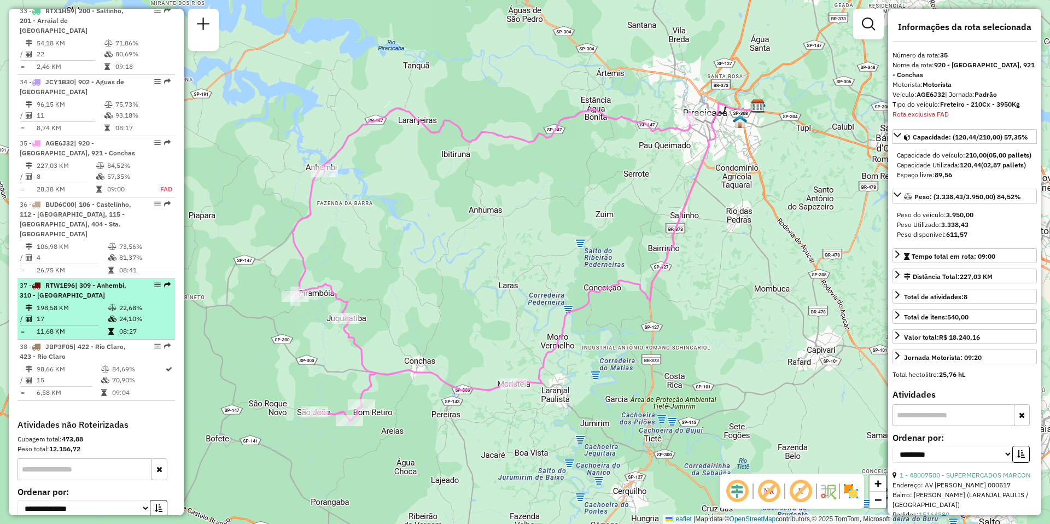
click at [85, 281] on div "37 - RTW1E96 | 309 - Anhembi, 310 - [GEOGRAPHIC_DATA]" at bounding box center [78, 291] width 116 height 20
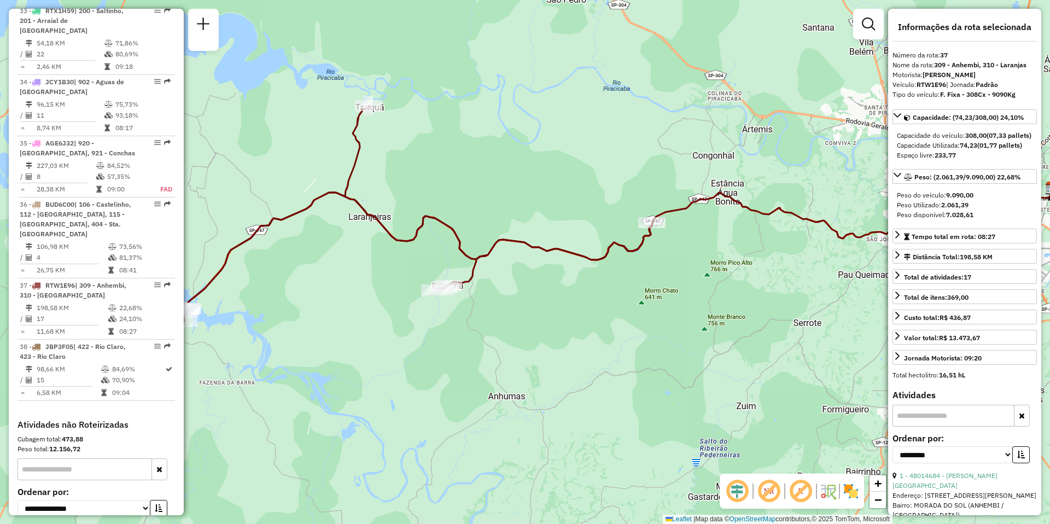
drag, startPoint x: 445, startPoint y: 328, endPoint x: 529, endPoint y: 277, distance: 98.7
click at [529, 277] on div "Janela de atendimento Grade de atendimento Capacidade Transportadoras Veículos …" at bounding box center [525, 262] width 1050 height 524
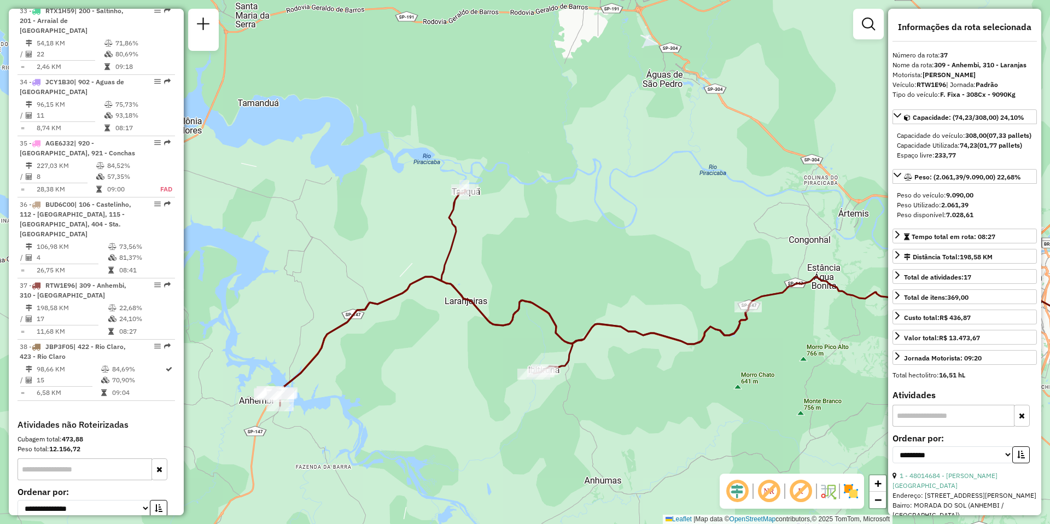
drag, startPoint x: 562, startPoint y: 226, endPoint x: 528, endPoint y: 459, distance: 235.4
click at [528, 459] on div "Janela de atendimento Grade de atendimento Capacidade Transportadoras Veículos …" at bounding box center [525, 262] width 1050 height 524
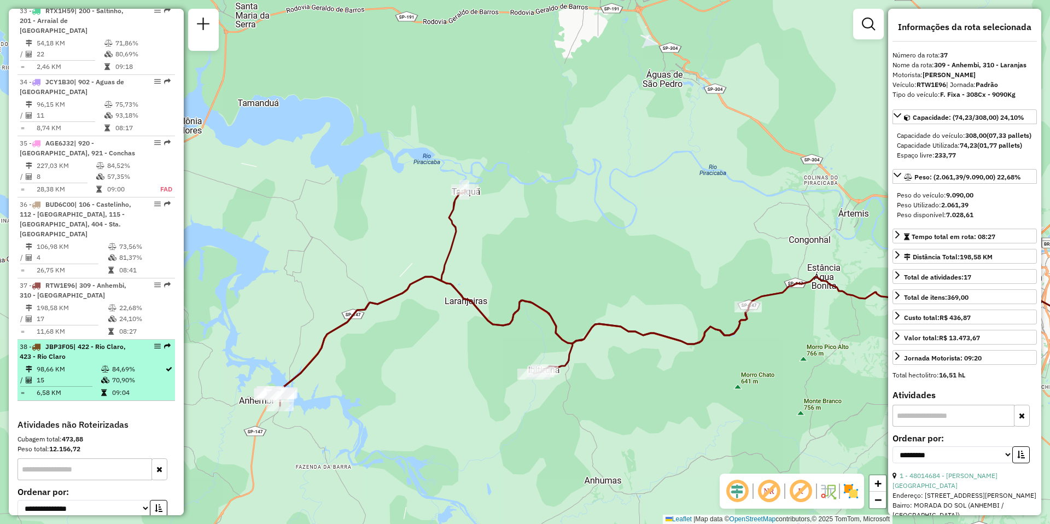
click at [77, 342] on div "38 - JBP3F05 | 422 - Rio Claro, 423 - Rio Claro" at bounding box center [78, 352] width 116 height 20
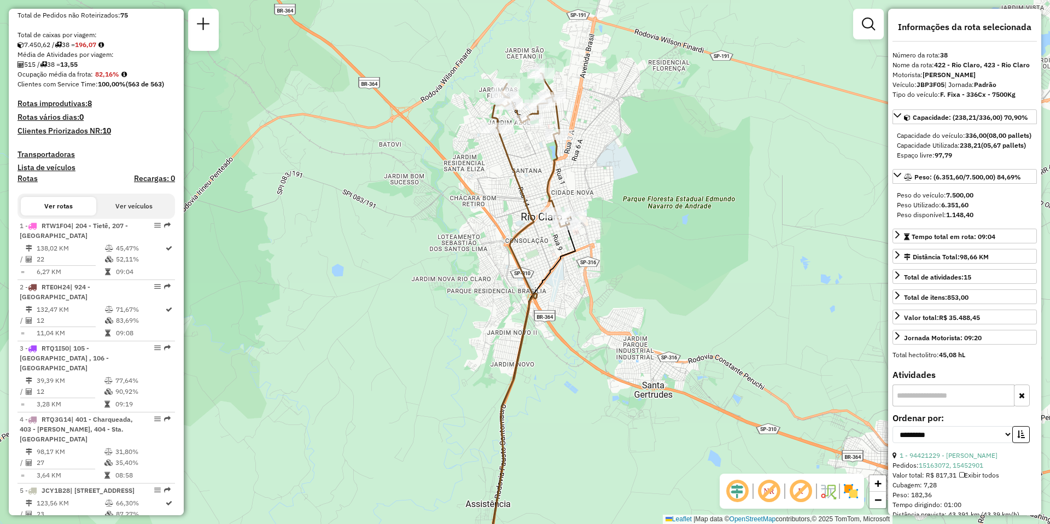
scroll to position [383, 0]
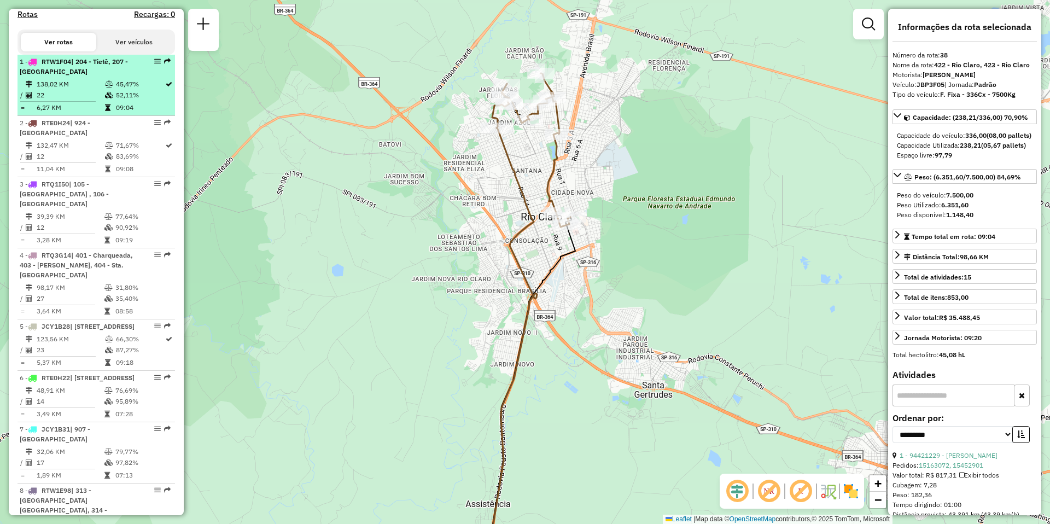
click at [72, 88] on li "1 - RTW1F04 | 204 - Tietê, 207 - [GEOGRAPHIC_DATA] 138,02 KM 45,47% / 22 52,11%…" at bounding box center [97, 85] width 158 height 61
